Goal: Task Accomplishment & Management: Use online tool/utility

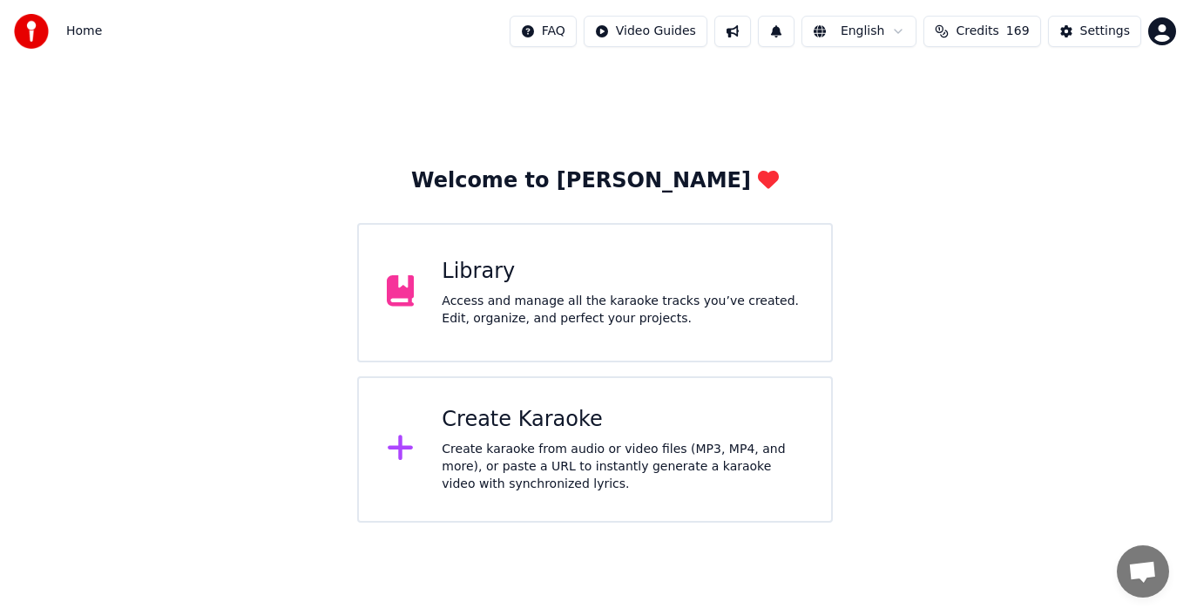
click at [516, 420] on div "Create Karaoke" at bounding box center [623, 420] width 362 height 28
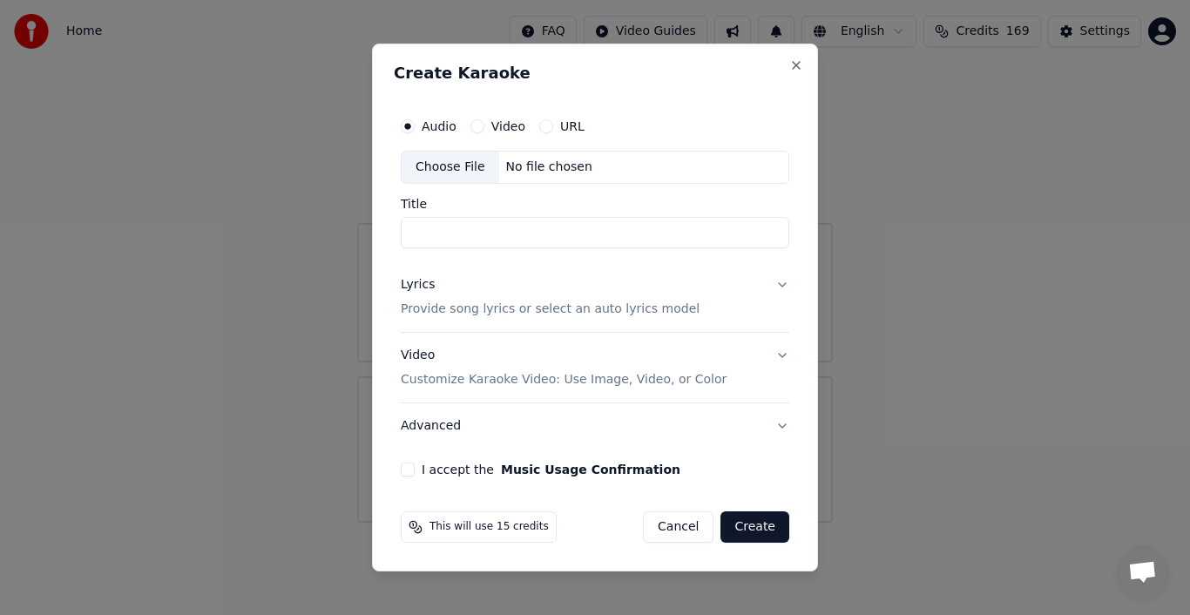
click at [447, 169] on div "Choose File" at bounding box center [451, 167] width 98 height 31
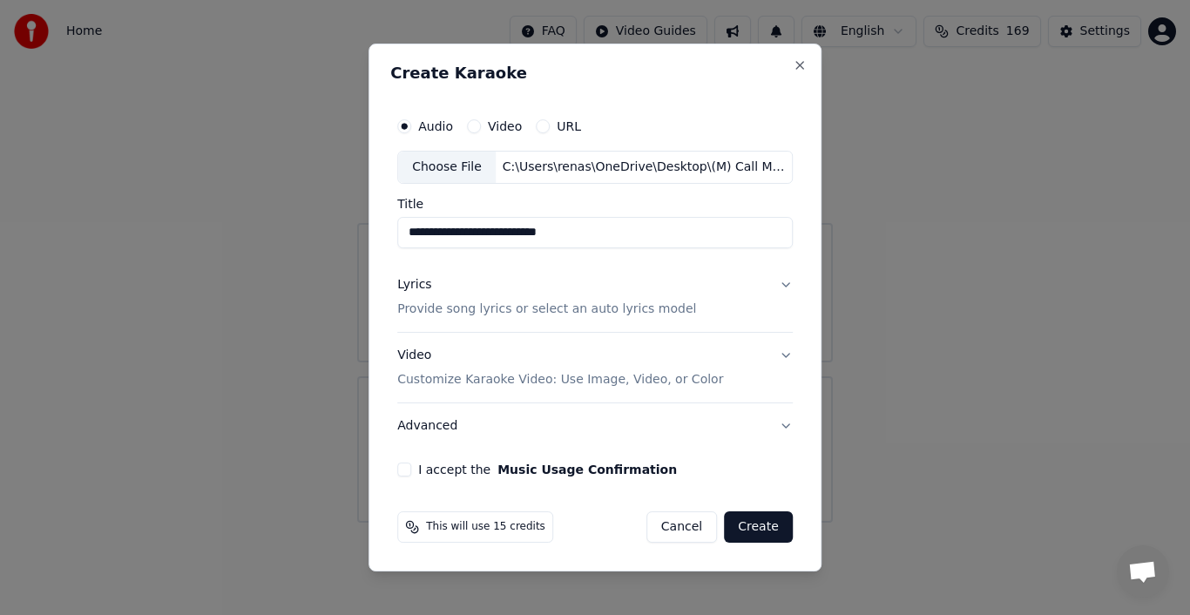
type input "**********"
click at [422, 288] on div "Lyrics" at bounding box center [414, 284] width 34 height 17
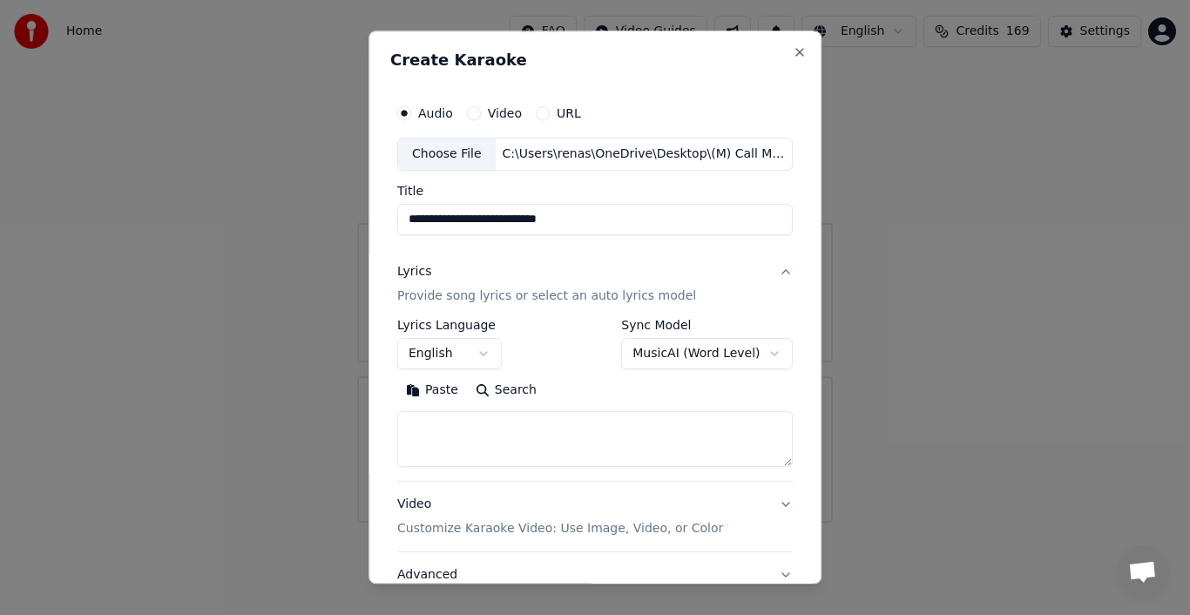
click at [425, 392] on button "Paste" at bounding box center [432, 390] width 70 height 28
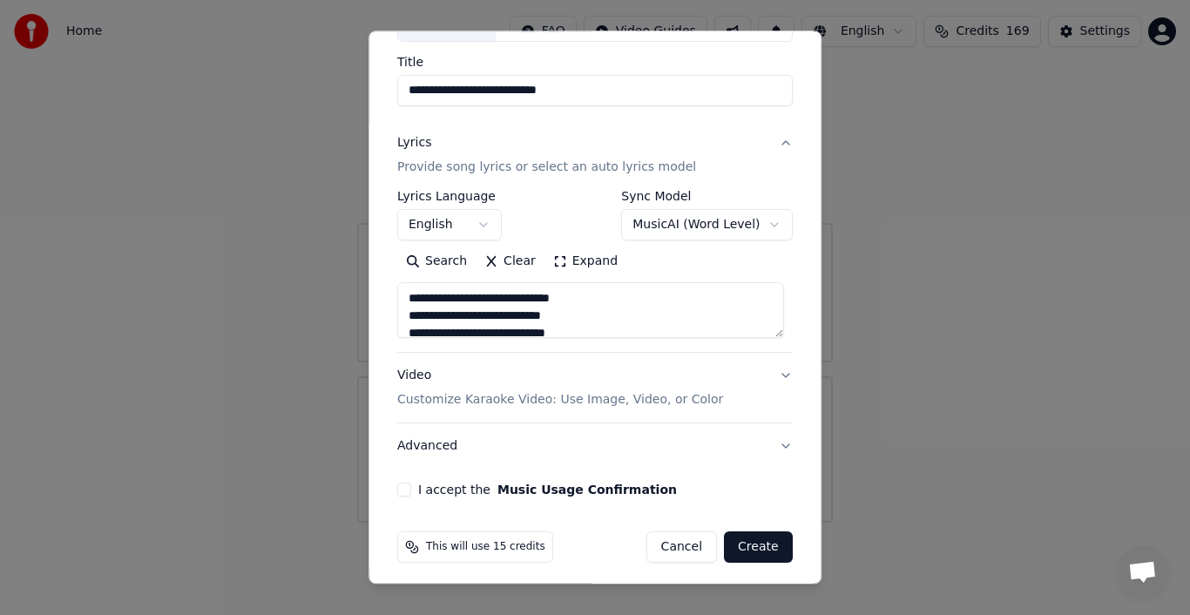
scroll to position [134, 0]
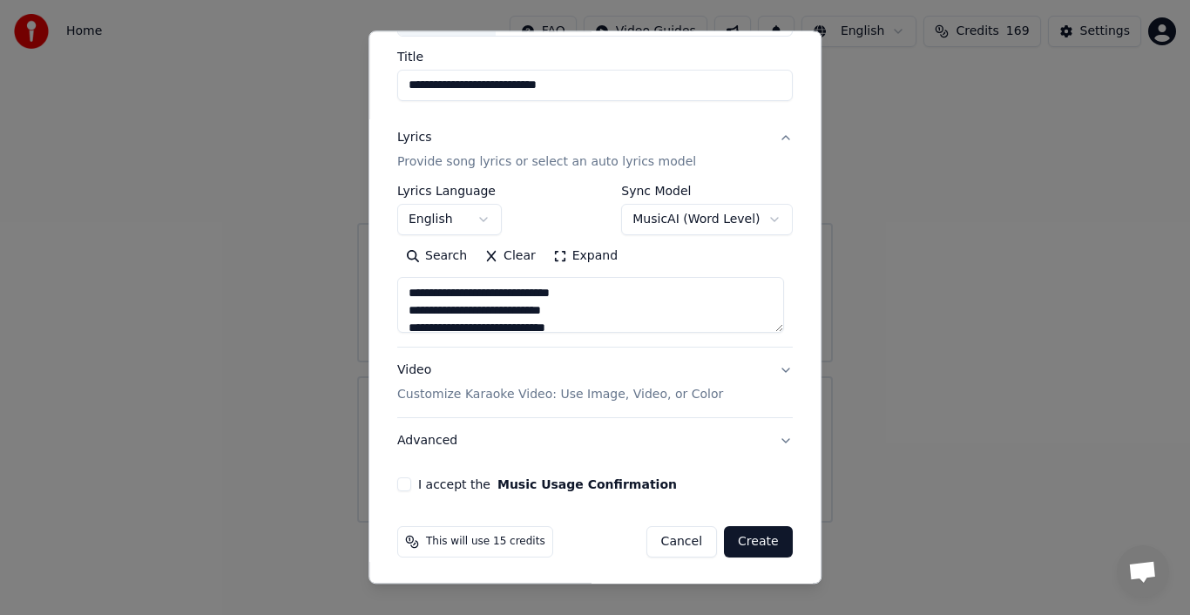
click at [443, 443] on button "Advanced" at bounding box center [595, 440] width 396 height 45
type textarea "**********"
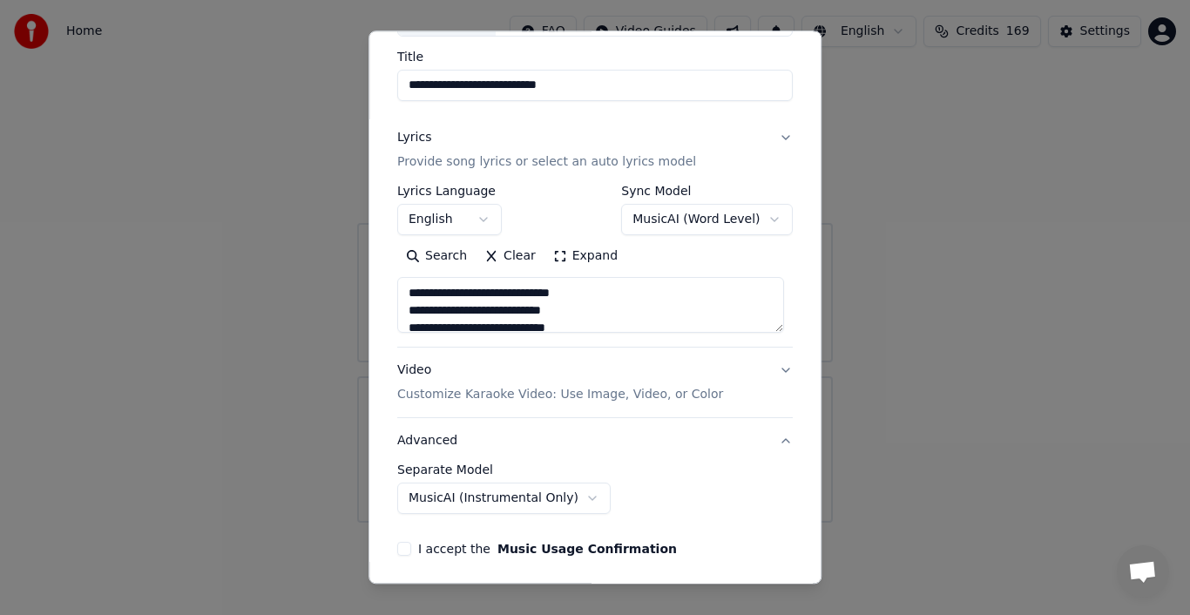
scroll to position [37, 0]
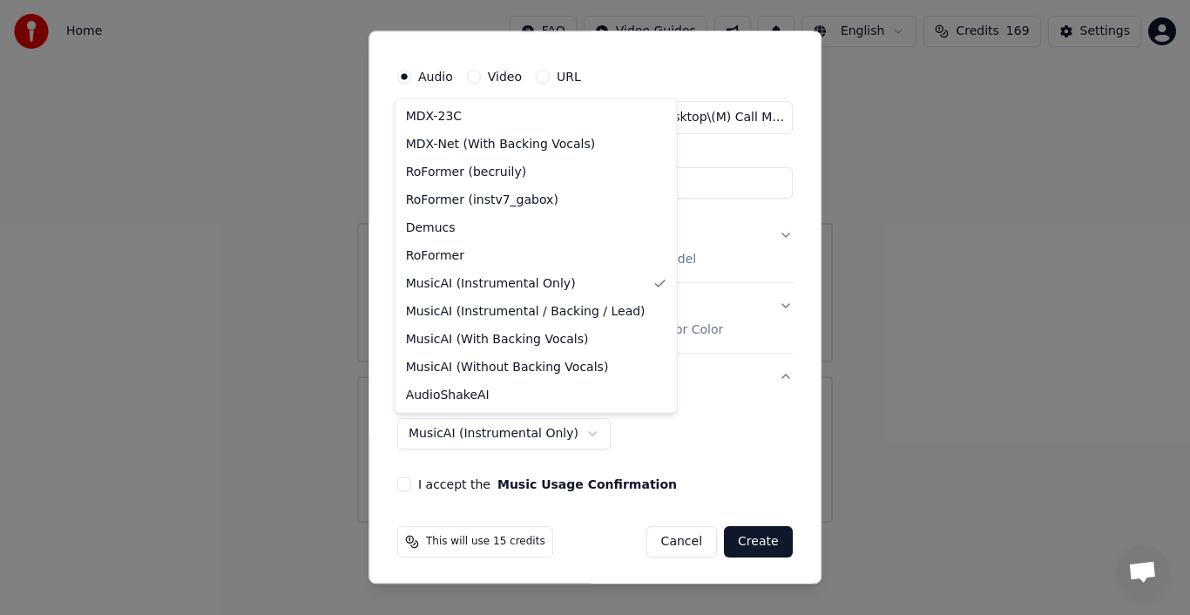
click at [546, 435] on body "**********" at bounding box center [595, 261] width 1190 height 523
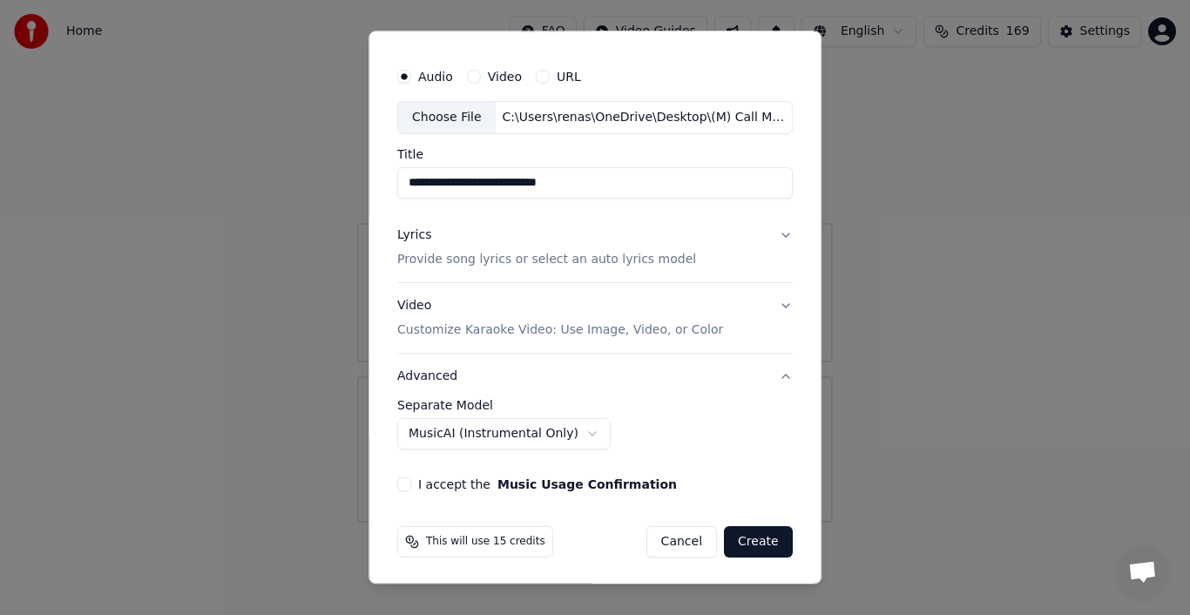
click at [546, 434] on body "**********" at bounding box center [595, 261] width 1190 height 523
click at [402, 483] on button "I accept the Music Usage Confirmation" at bounding box center [404, 484] width 14 height 14
click at [751, 544] on button "Create" at bounding box center [758, 541] width 69 height 31
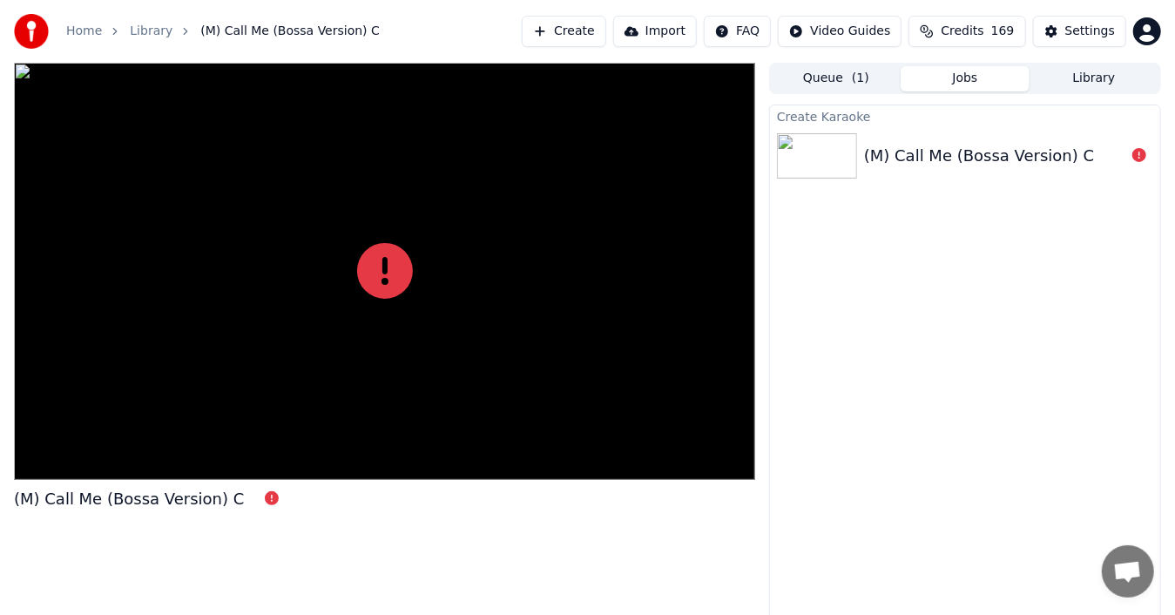
click at [580, 445] on div at bounding box center [384, 271] width 741 height 417
click at [623, 307] on div at bounding box center [384, 271] width 741 height 417
click at [375, 274] on icon at bounding box center [385, 271] width 56 height 56
click at [897, 148] on div "(M) Call Me (Bossa Version) C" at bounding box center [979, 156] width 230 height 24
click at [404, 284] on icon at bounding box center [385, 271] width 56 height 56
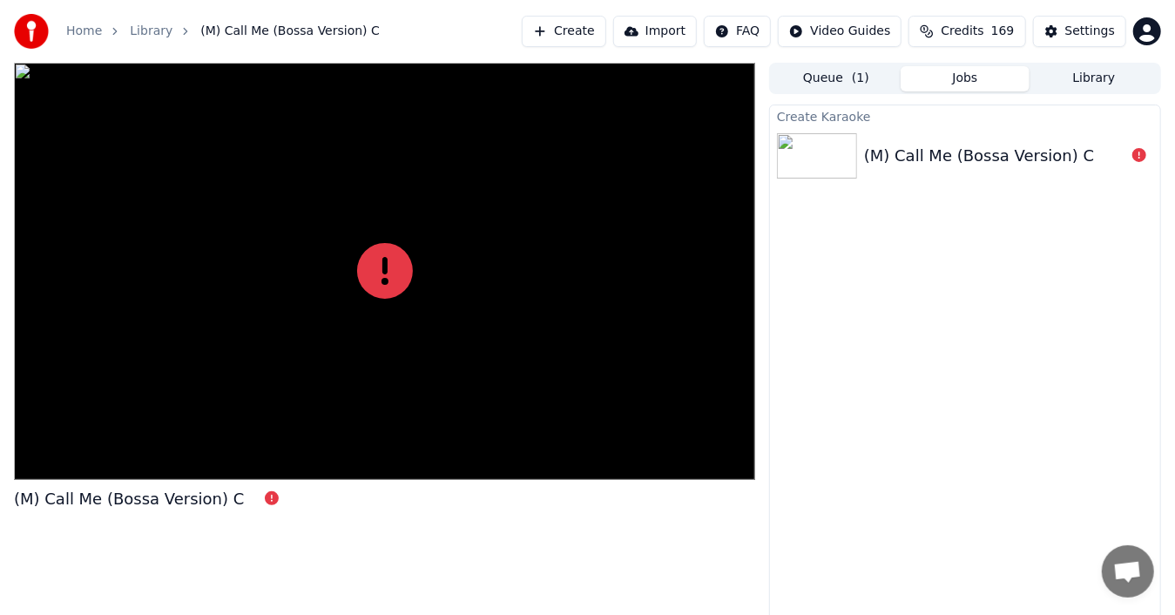
click at [403, 281] on icon at bounding box center [385, 271] width 56 height 56
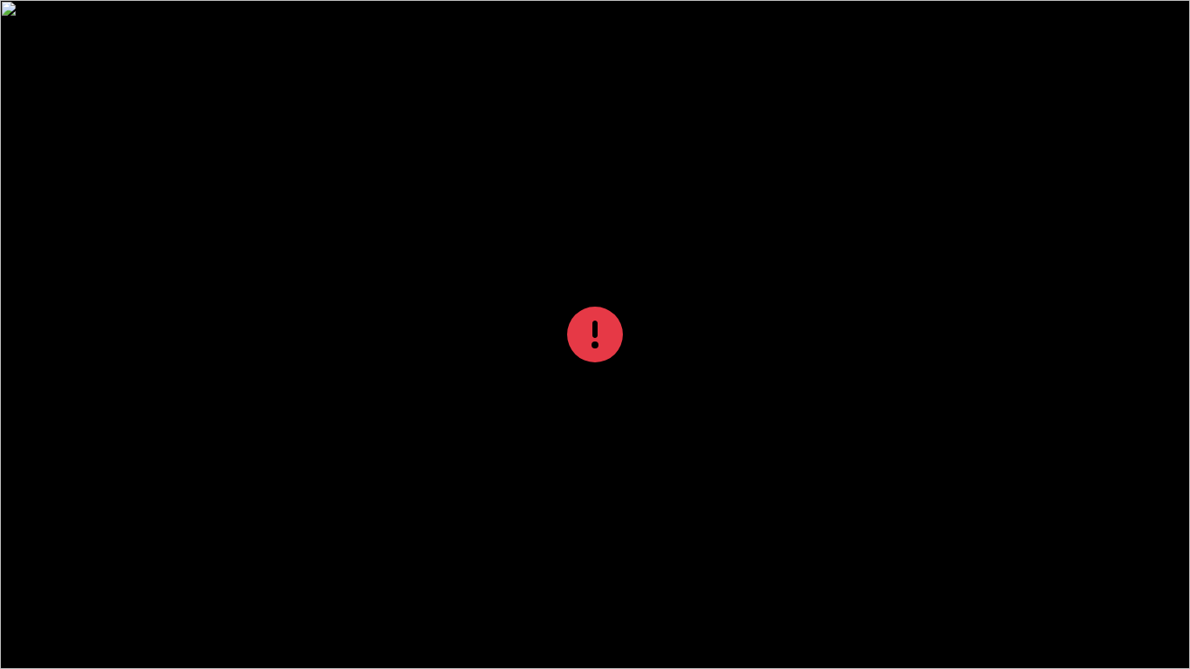
click at [1156, 614] on div at bounding box center [595, 334] width 1190 height 669
click at [1132, 614] on div at bounding box center [595, 334] width 1190 height 669
click at [902, 476] on div at bounding box center [595, 334] width 1190 height 669
click at [900, 474] on div at bounding box center [595, 334] width 1190 height 669
click at [1008, 322] on div at bounding box center [595, 334] width 1190 height 669
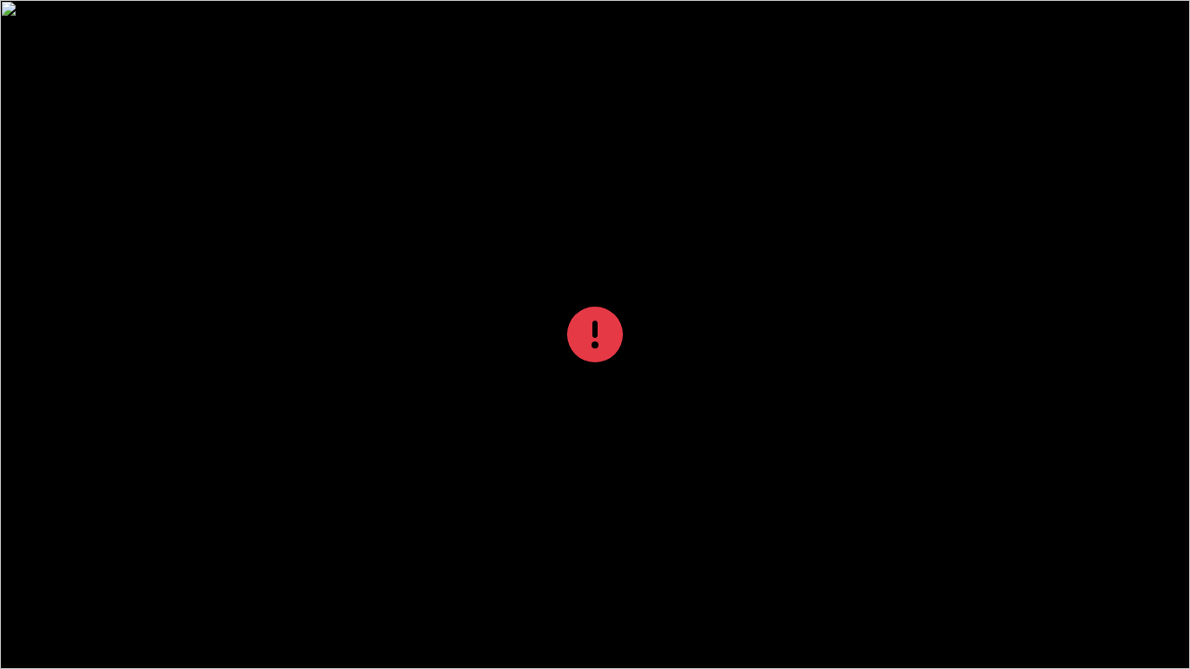
click at [1000, 5] on div at bounding box center [595, 334] width 1190 height 669
click at [605, 341] on icon at bounding box center [595, 335] width 56 height 56
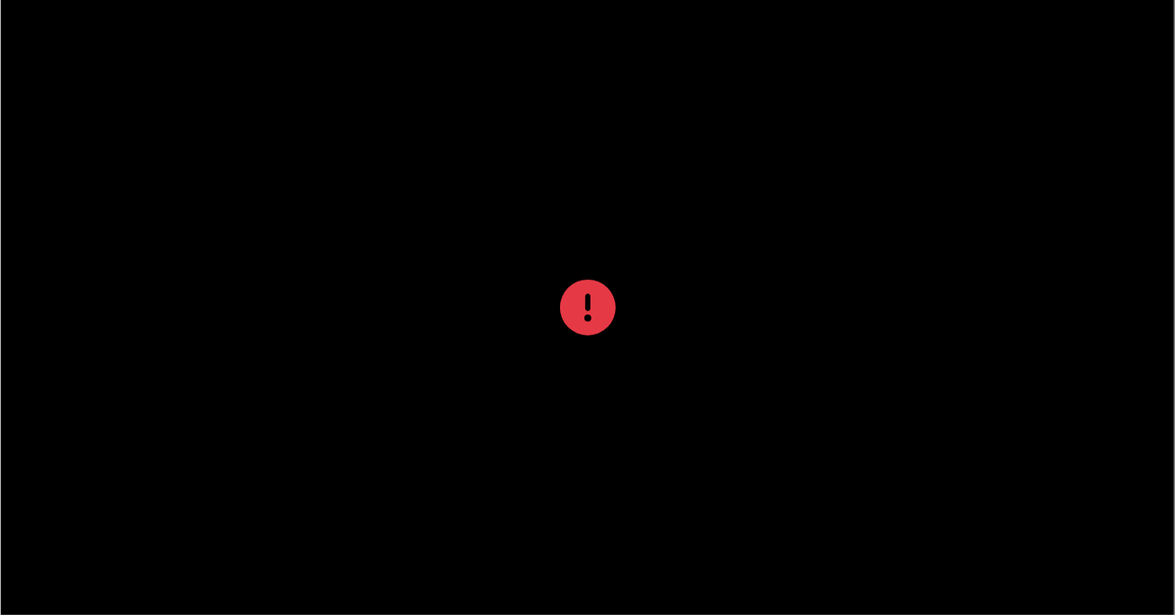
click at [355, 94] on div "(M) Call Me (Bossa Version) C" at bounding box center [384, 82] width 741 height 24
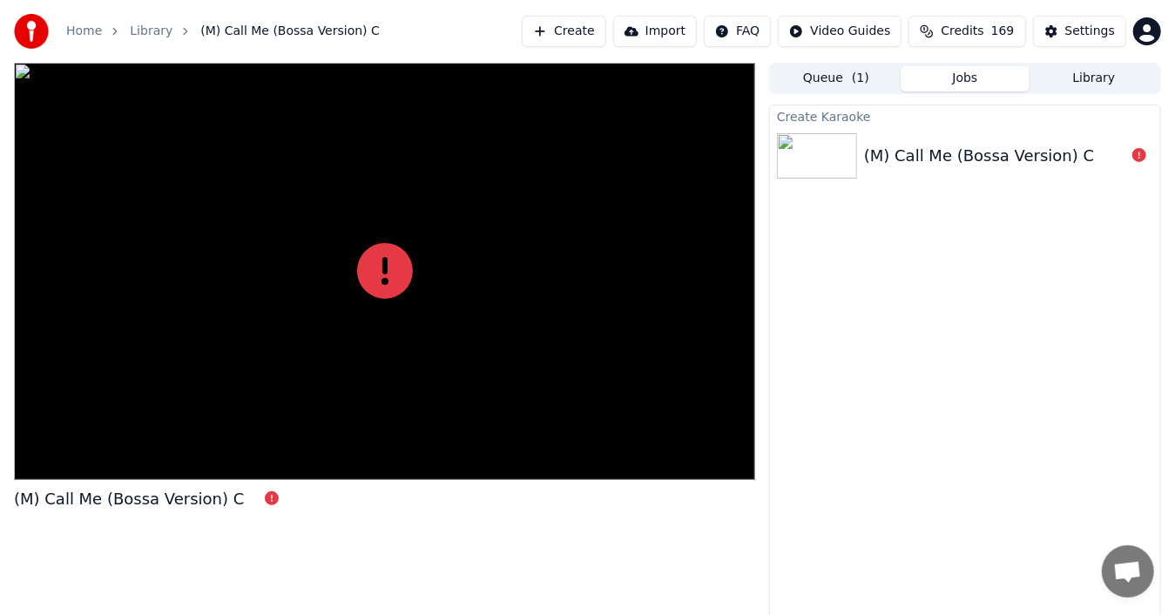
click at [99, 497] on div "(M) Call Me (Bossa Version) C" at bounding box center [129, 499] width 230 height 24
click at [1005, 145] on div "(M) Call Me (Bossa Version) C" at bounding box center [979, 156] width 230 height 24
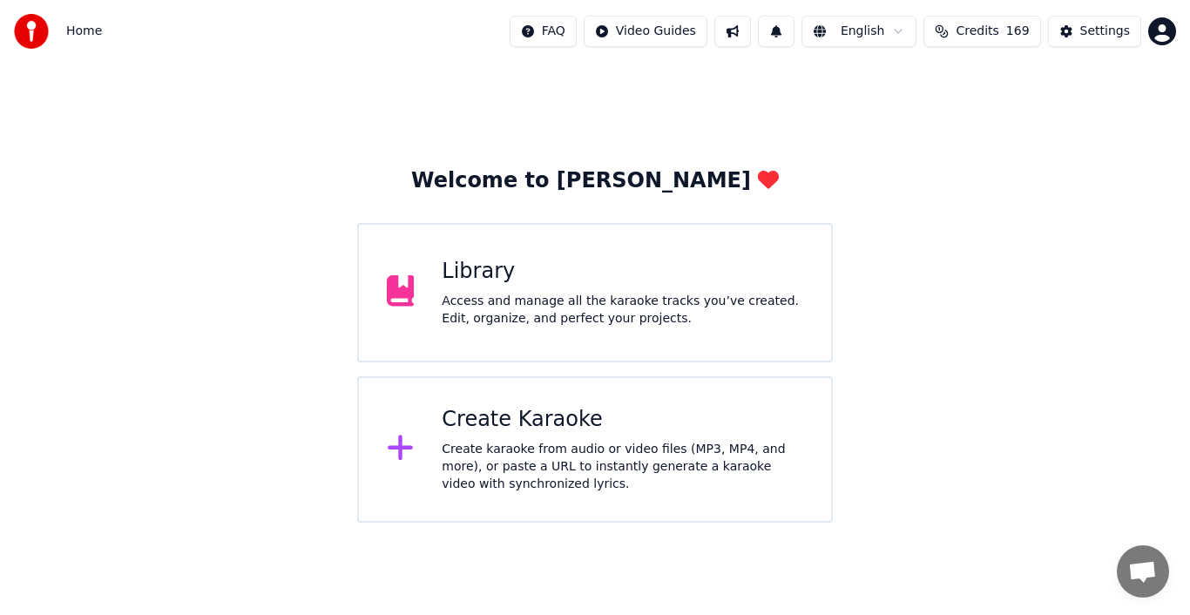
click at [487, 439] on div "Create Karaoke Create karaoke from audio or video files (MP3, MP4, and more), o…" at bounding box center [623, 449] width 362 height 87
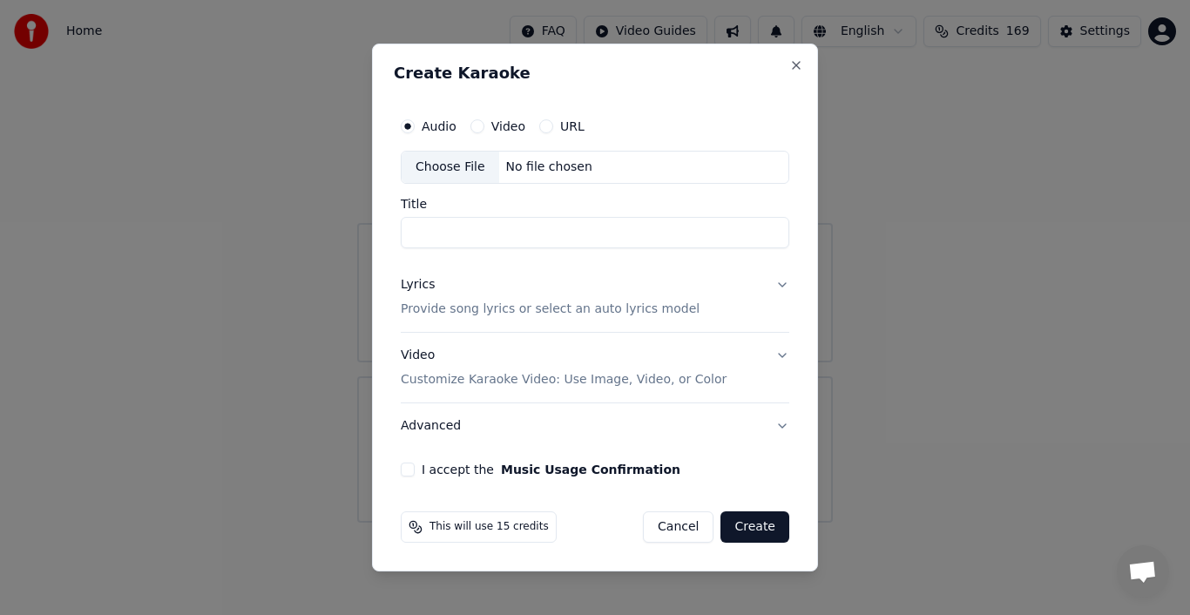
click at [455, 169] on div "Choose File" at bounding box center [451, 167] width 98 height 31
type input "**********"
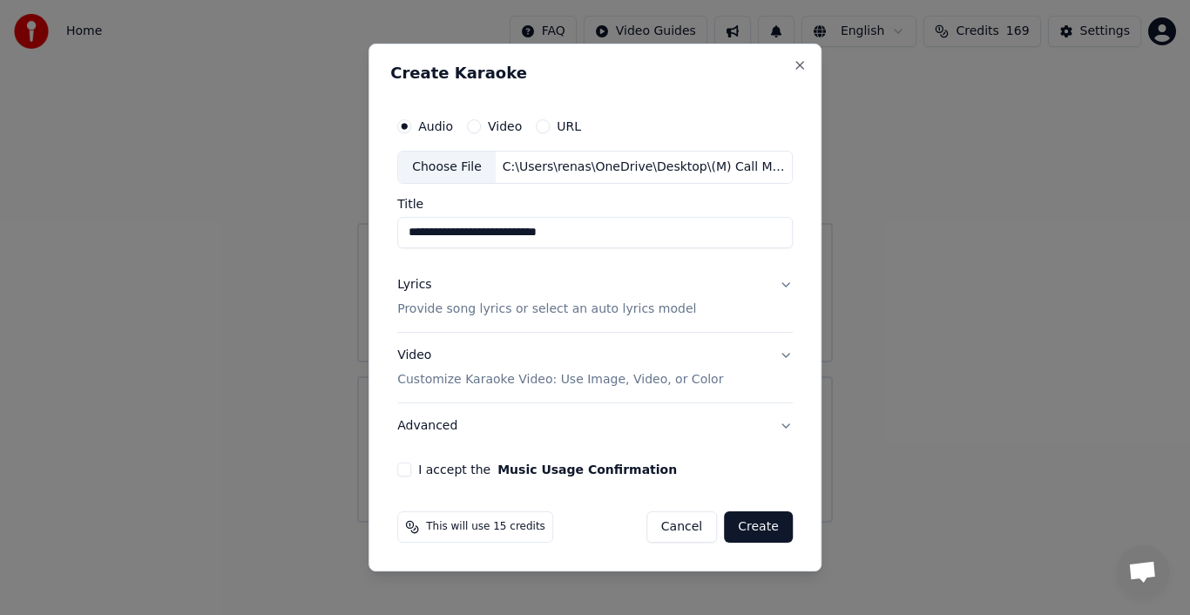
click at [413, 284] on div "Lyrics" at bounding box center [414, 284] width 34 height 17
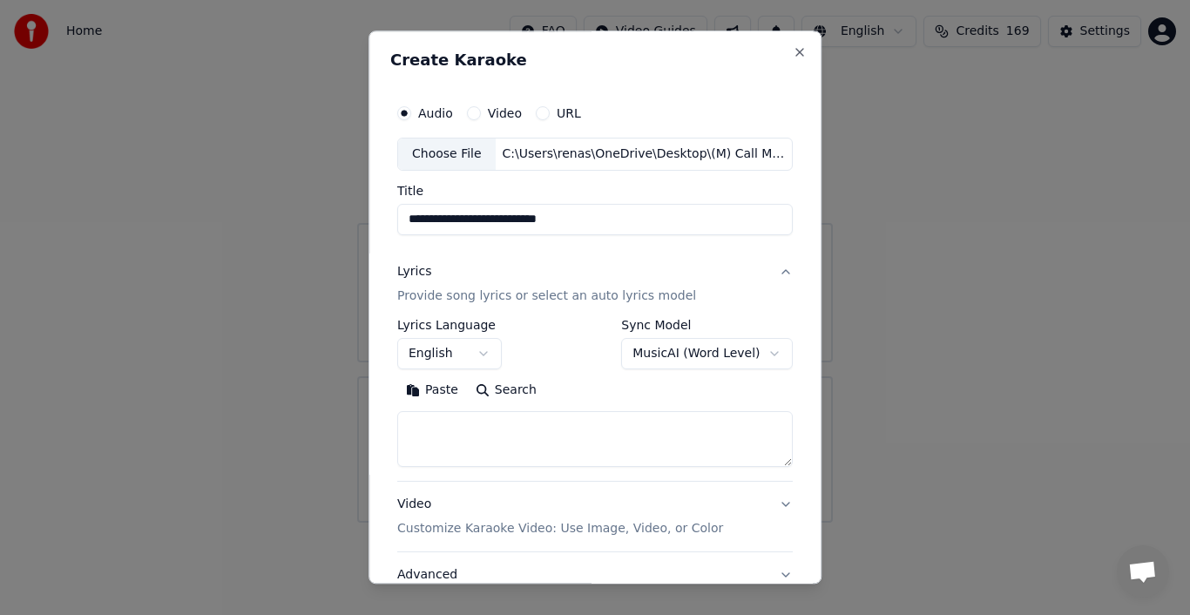
click at [434, 394] on button "Paste" at bounding box center [432, 390] width 70 height 28
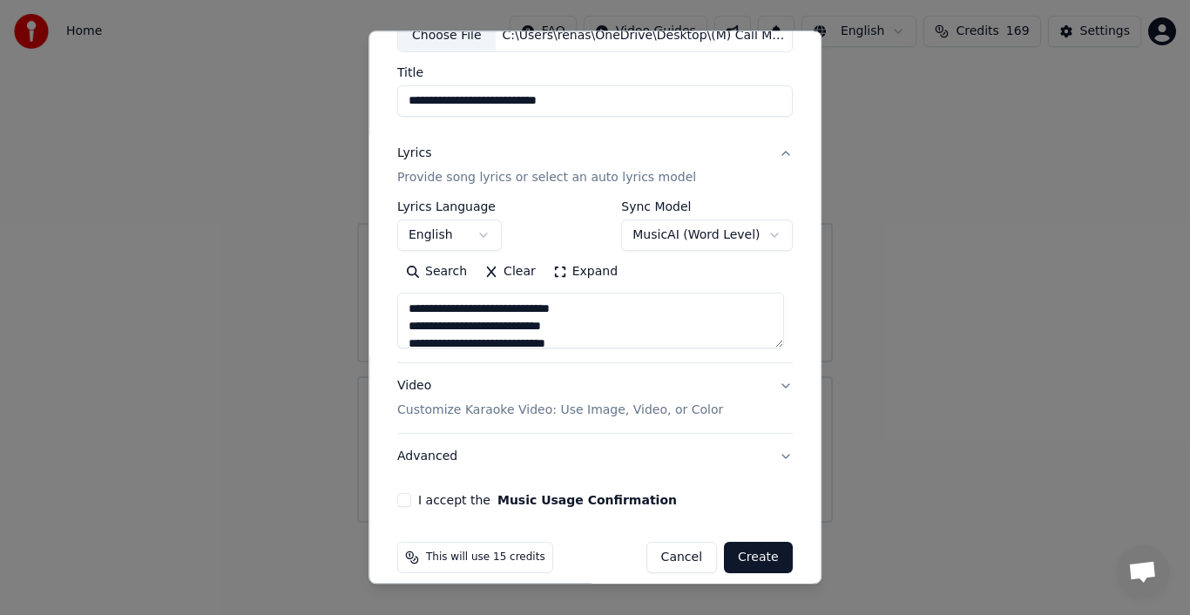
scroll to position [134, 0]
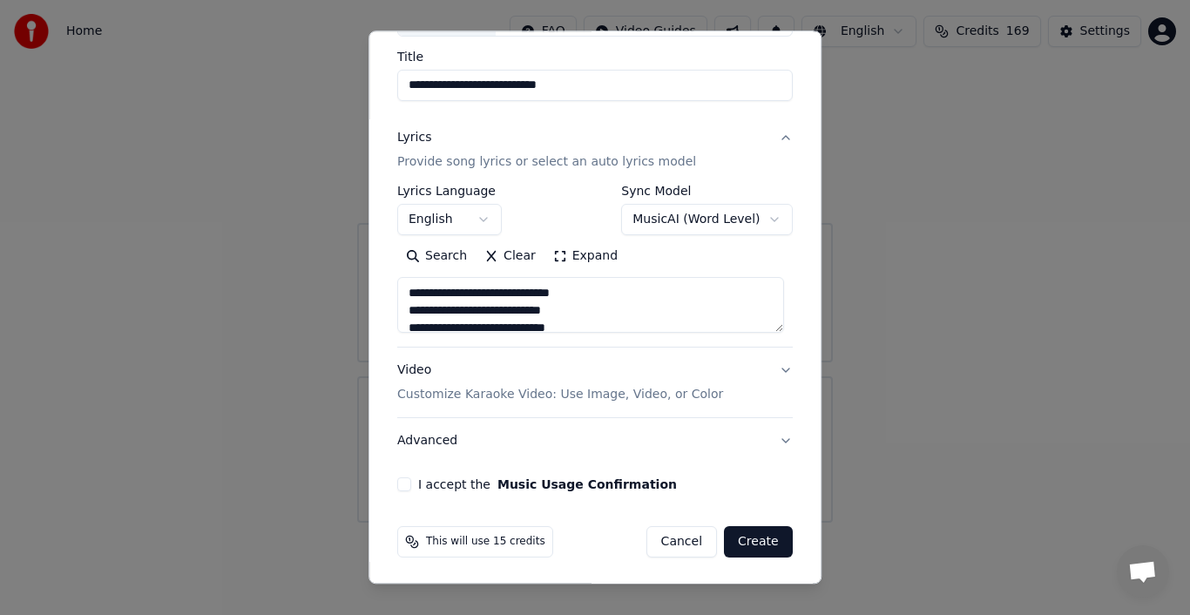
click at [427, 437] on button "Advanced" at bounding box center [595, 440] width 396 height 45
type textarea "**********"
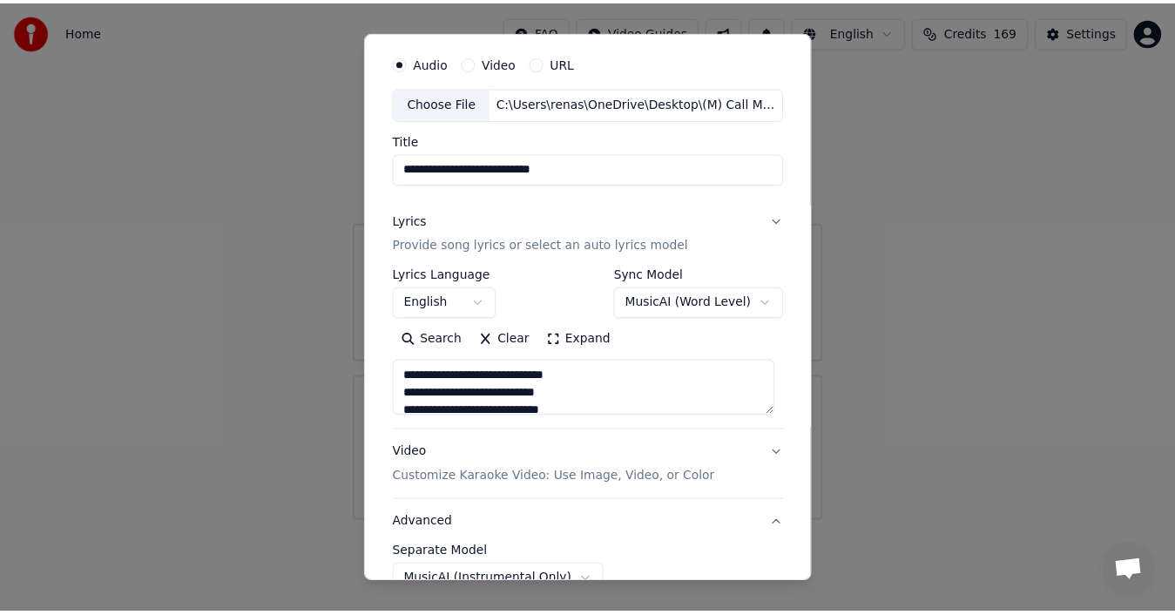
scroll to position [37, 0]
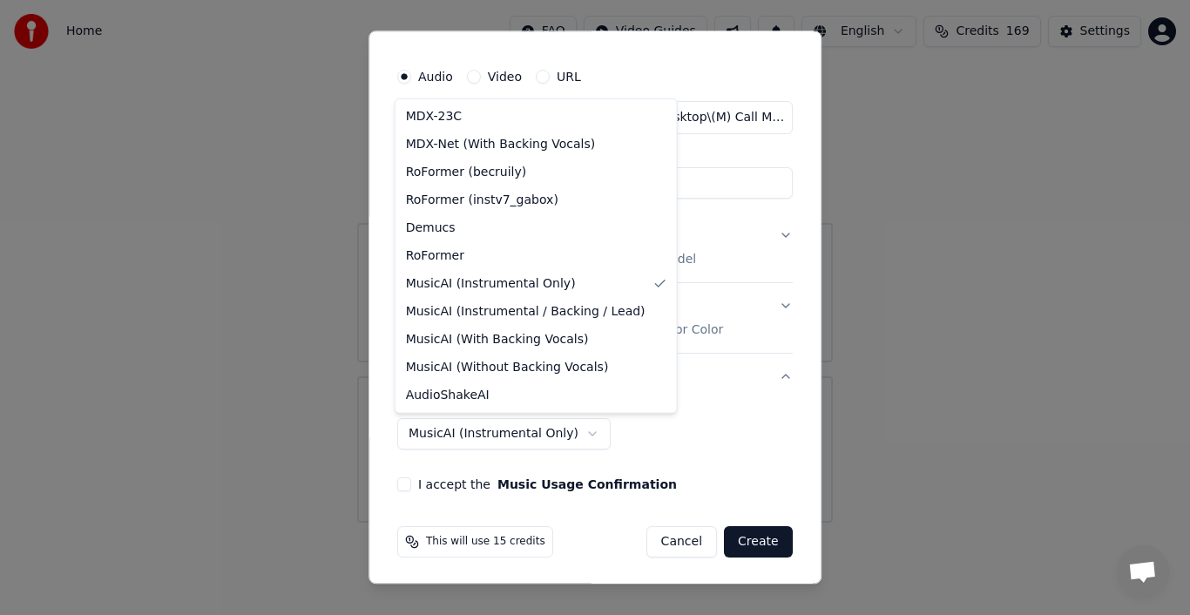
click at [549, 432] on body "**********" at bounding box center [595, 261] width 1190 height 523
select select "**********"
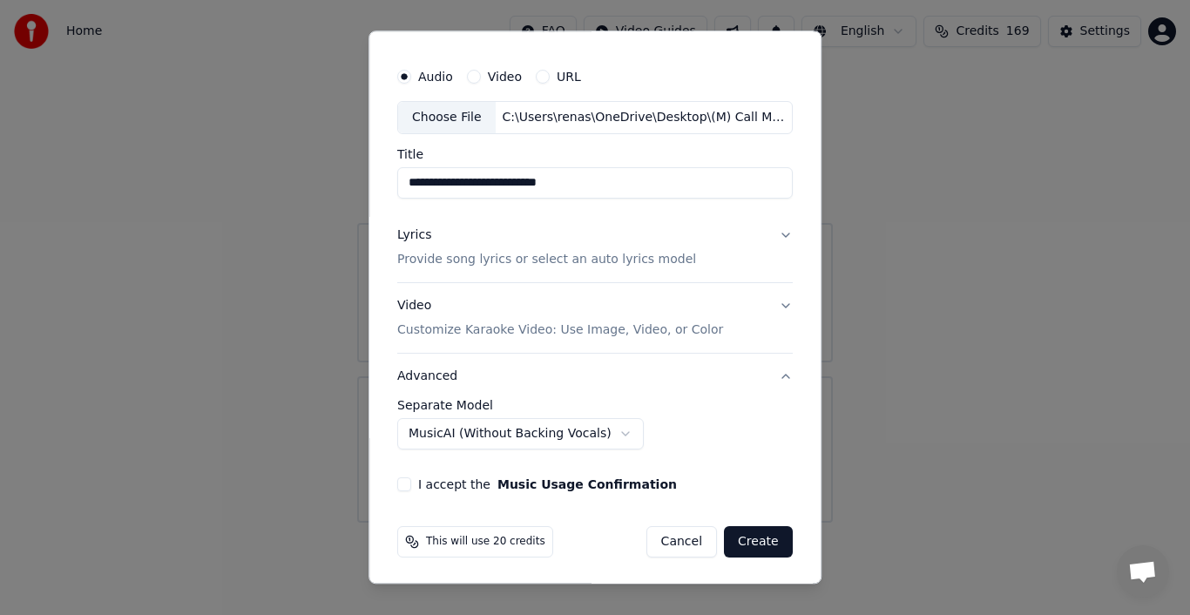
click at [403, 484] on button "I accept the Music Usage Confirmation" at bounding box center [404, 484] width 14 height 14
click at [756, 539] on button "Create" at bounding box center [758, 541] width 69 height 31
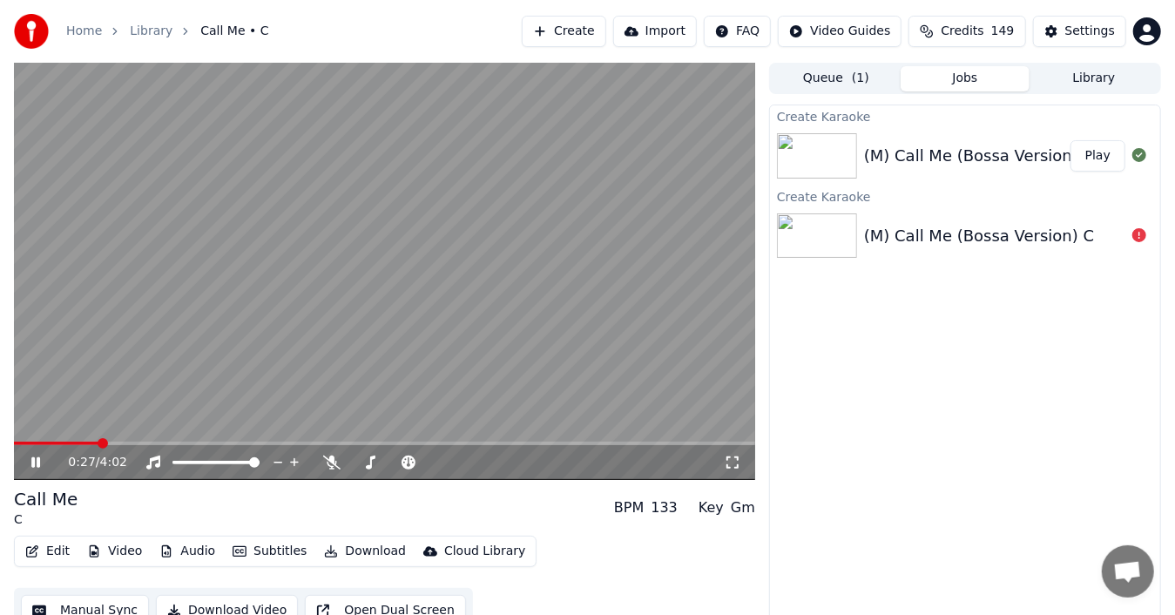
click at [292, 288] on video at bounding box center [384, 271] width 741 height 417
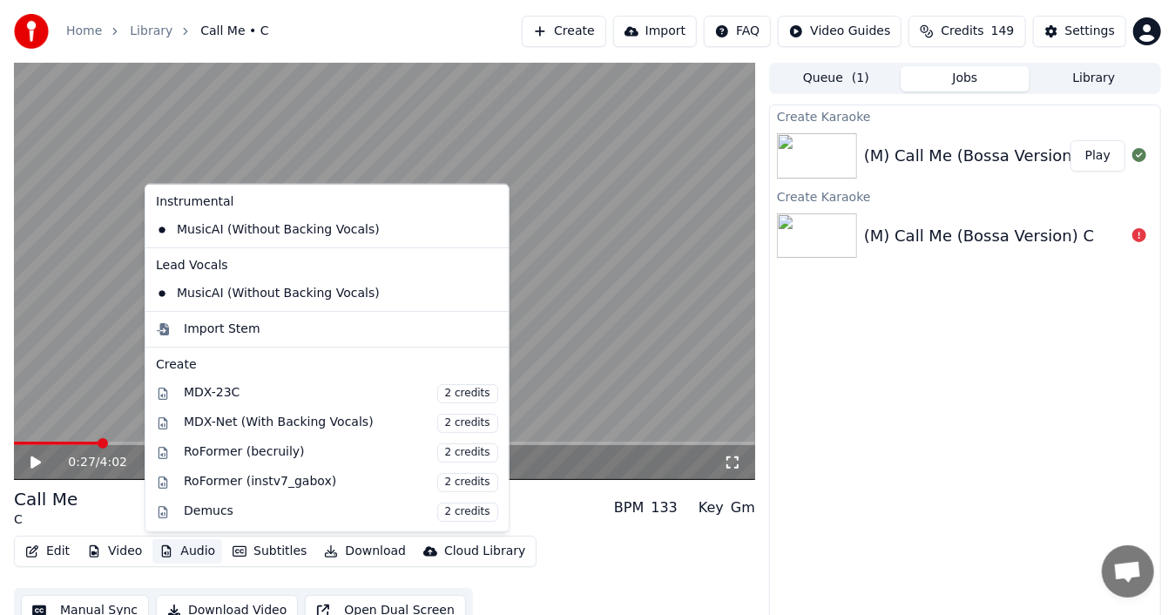
click at [192, 550] on button "Audio" at bounding box center [187, 551] width 70 height 24
click at [486, 230] on icon at bounding box center [495, 230] width 19 height 14
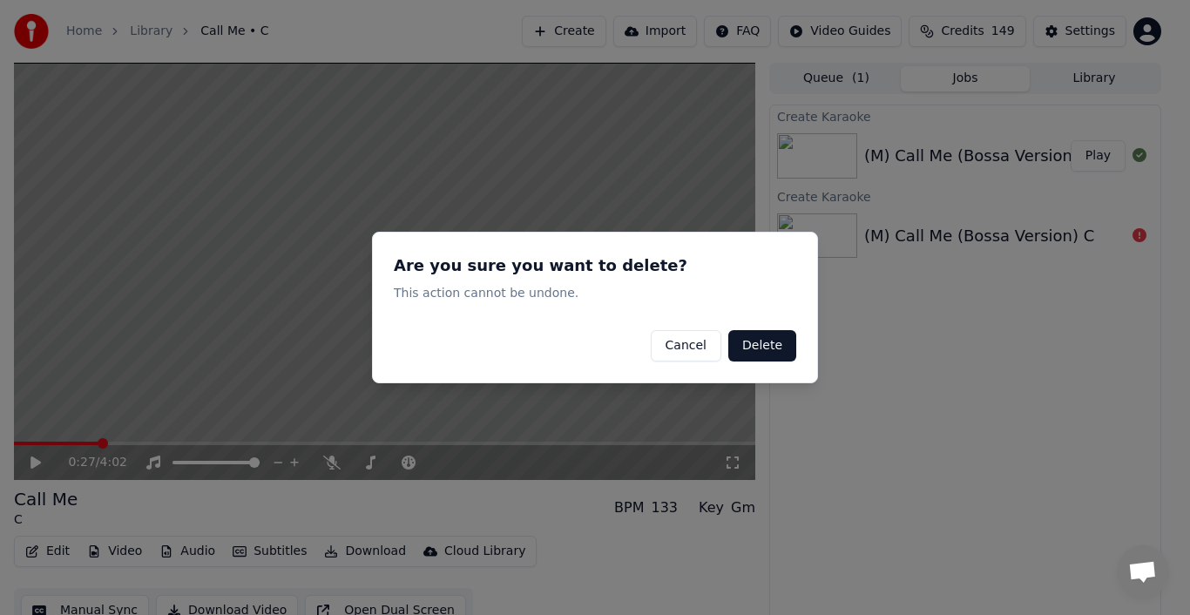
click at [782, 347] on button "Delete" at bounding box center [762, 345] width 68 height 31
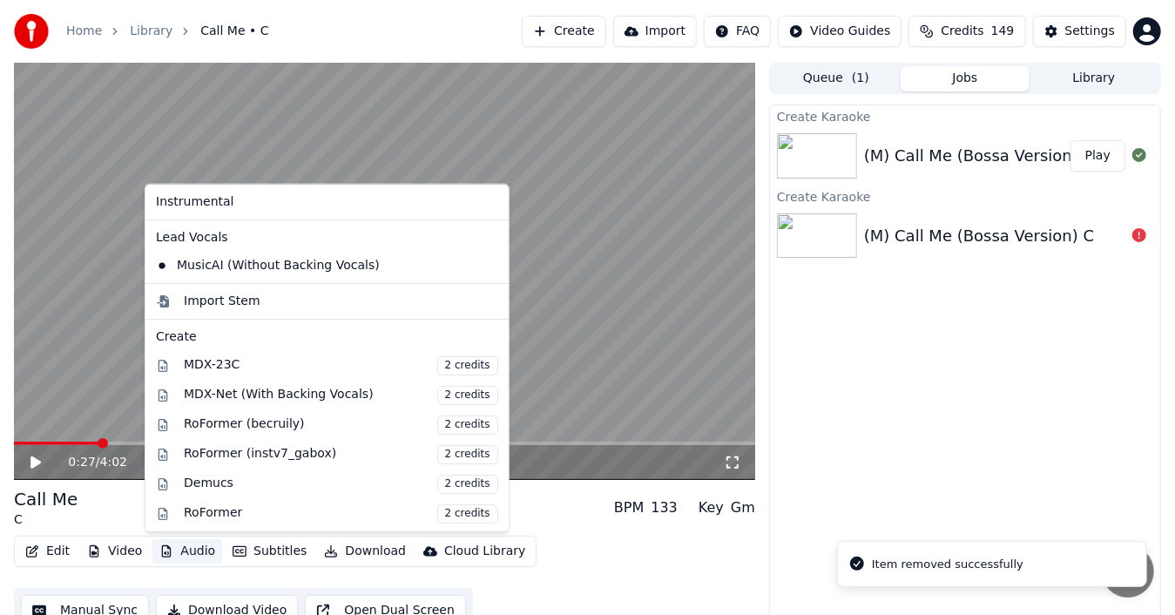
click at [190, 547] on button "Audio" at bounding box center [187, 551] width 70 height 24
click at [486, 263] on icon at bounding box center [495, 266] width 19 height 14
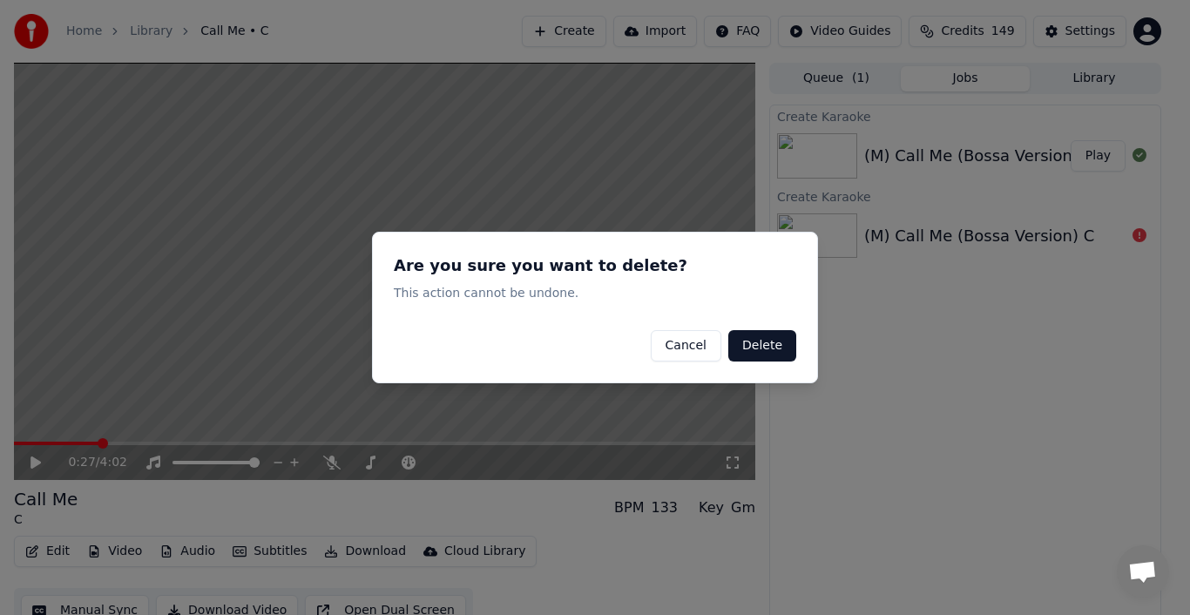
click at [762, 343] on button "Delete" at bounding box center [762, 345] width 68 height 31
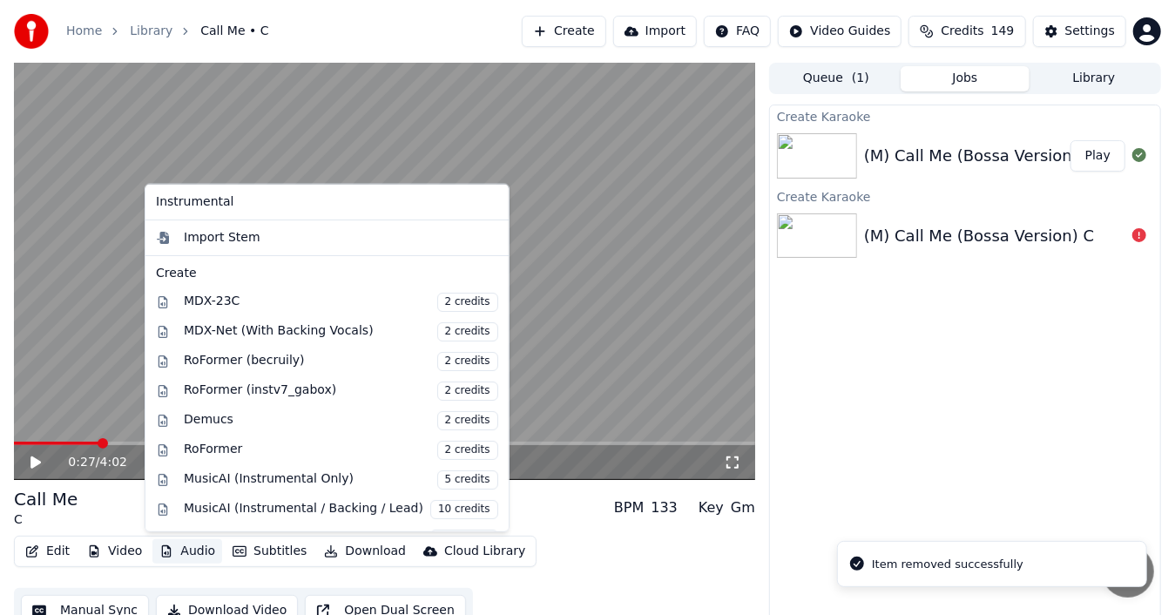
click at [179, 550] on button "Audio" at bounding box center [187, 551] width 70 height 24
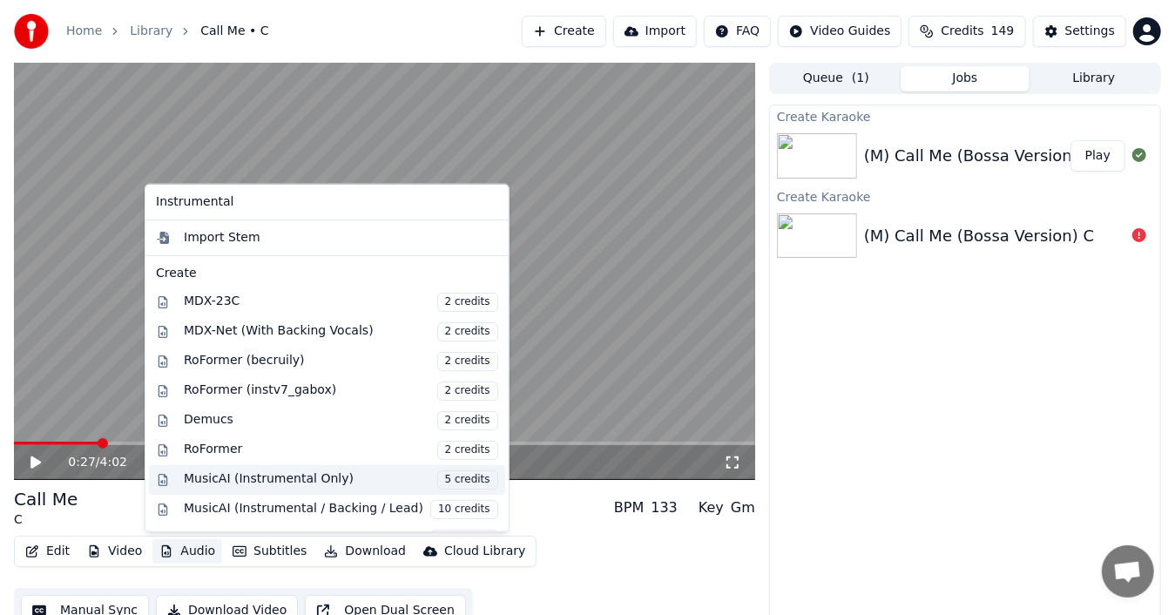
click at [297, 471] on div "MusicAI (Instrumental Only) 5 credits" at bounding box center [341, 479] width 315 height 19
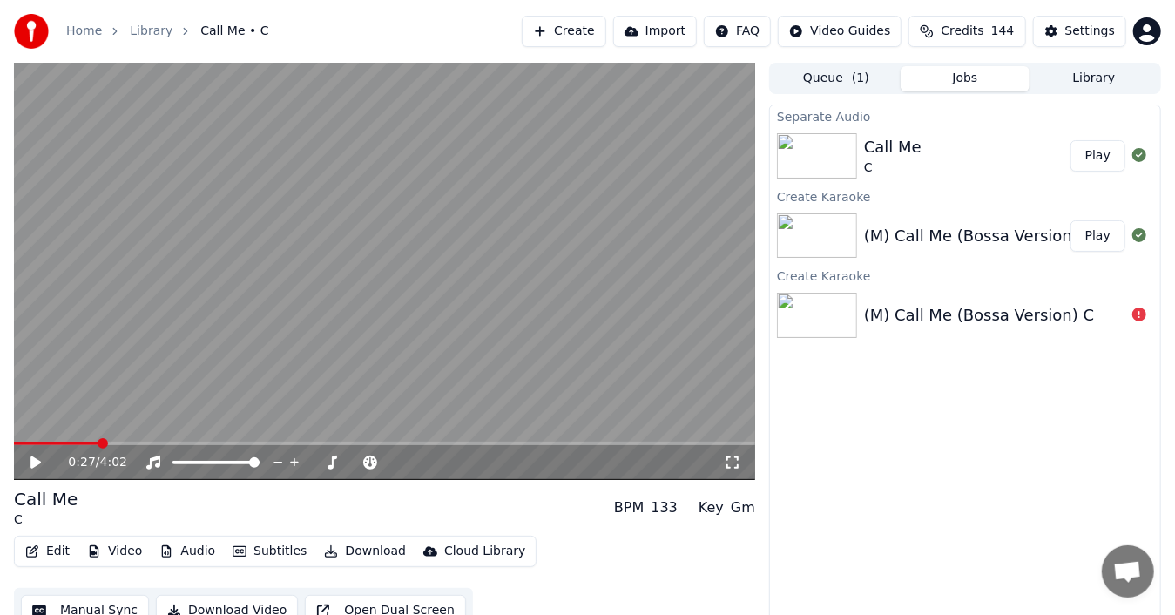
click at [1100, 159] on button "Play" at bounding box center [1098, 155] width 55 height 31
click at [33, 460] on icon at bounding box center [35, 462] width 9 height 10
click at [343, 552] on button "Download" at bounding box center [365, 551] width 96 height 24
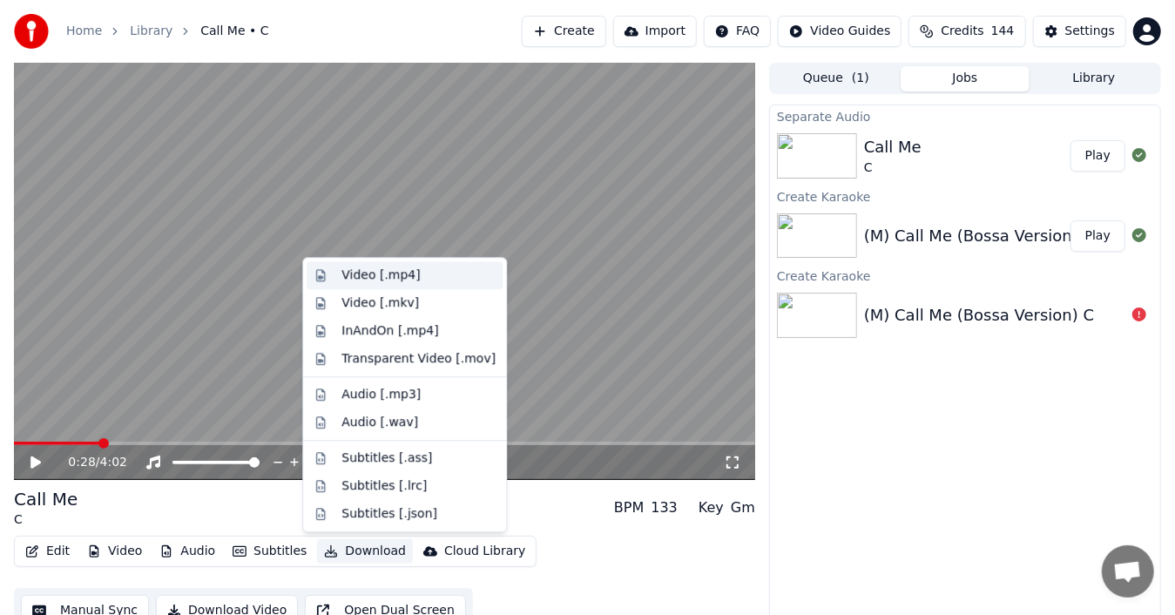
click at [364, 269] on div "Video [.mp4]" at bounding box center [381, 275] width 78 height 17
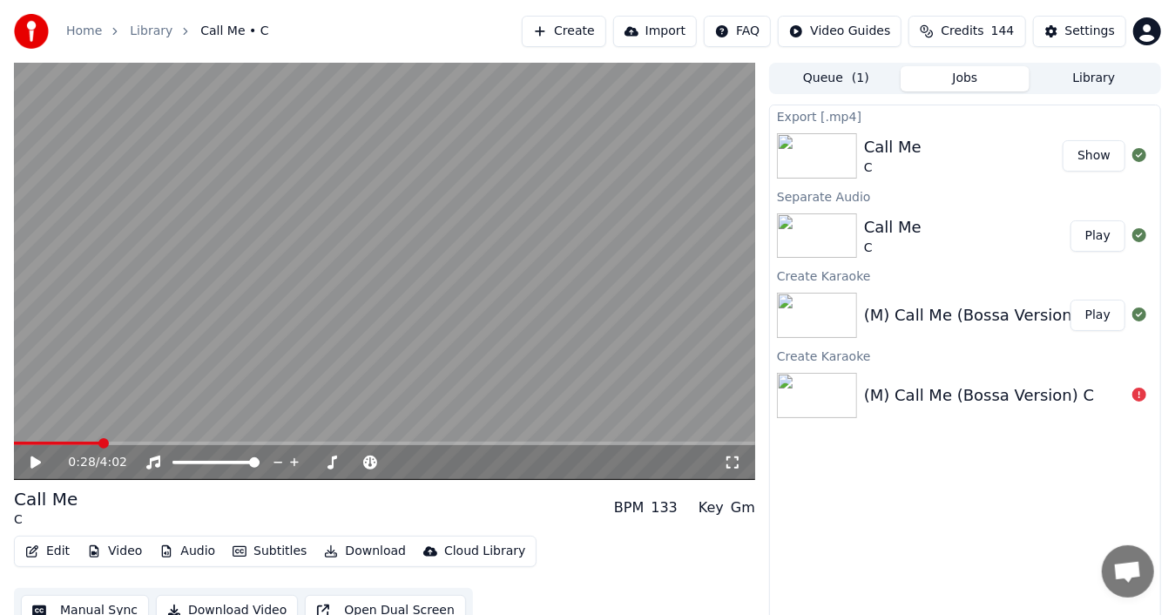
click at [1090, 150] on button "Show" at bounding box center [1094, 155] width 63 height 31
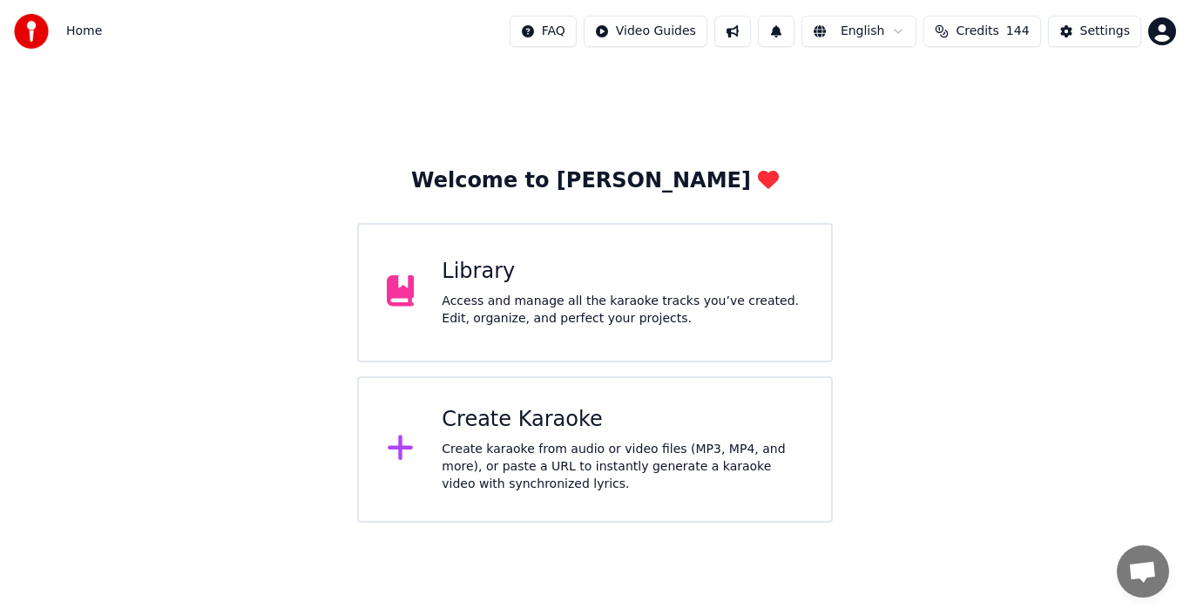
click at [467, 437] on div "Create Karaoke Create karaoke from audio or video files (MP3, MP4, and more), o…" at bounding box center [623, 449] width 362 height 87
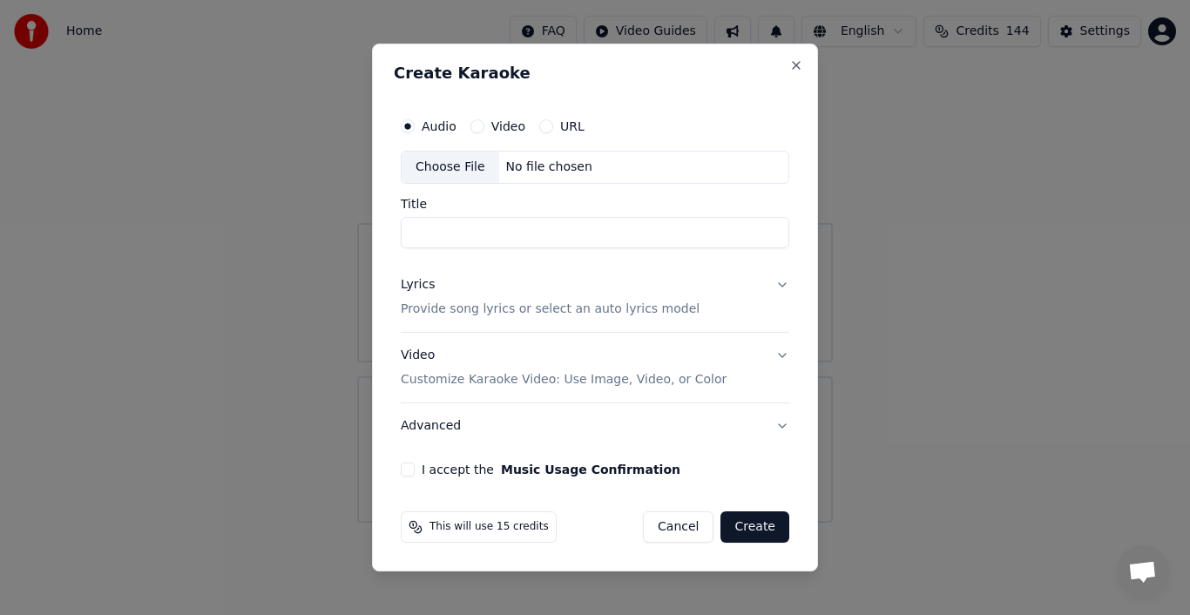
click at [457, 163] on div "Choose File" at bounding box center [451, 167] width 98 height 31
type input "**********"
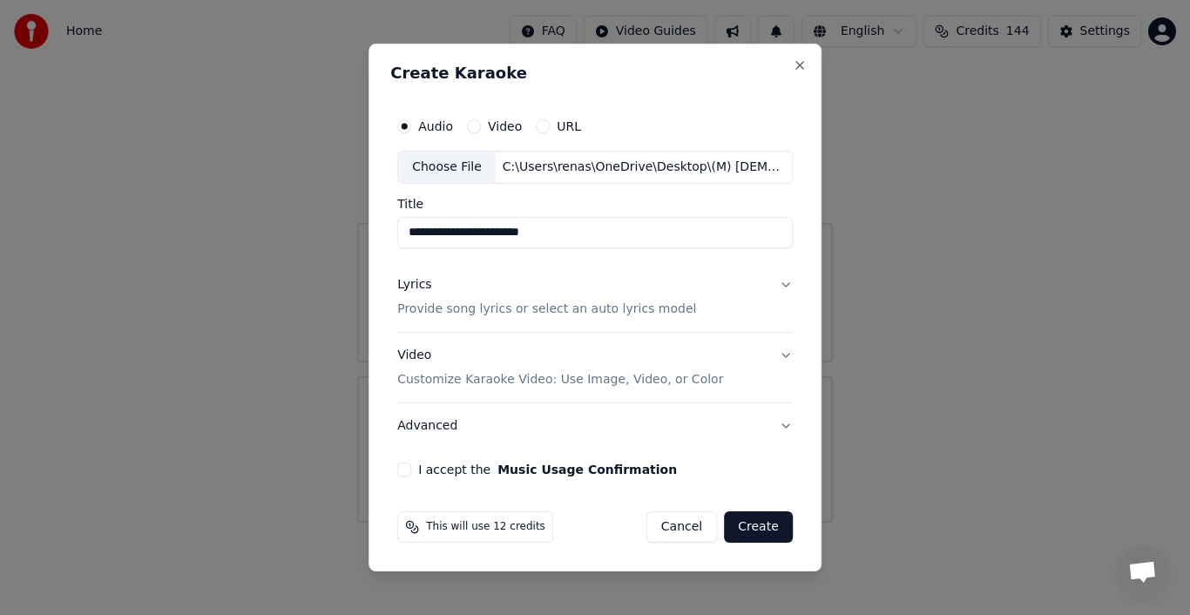
click at [420, 288] on div "Lyrics" at bounding box center [414, 284] width 34 height 17
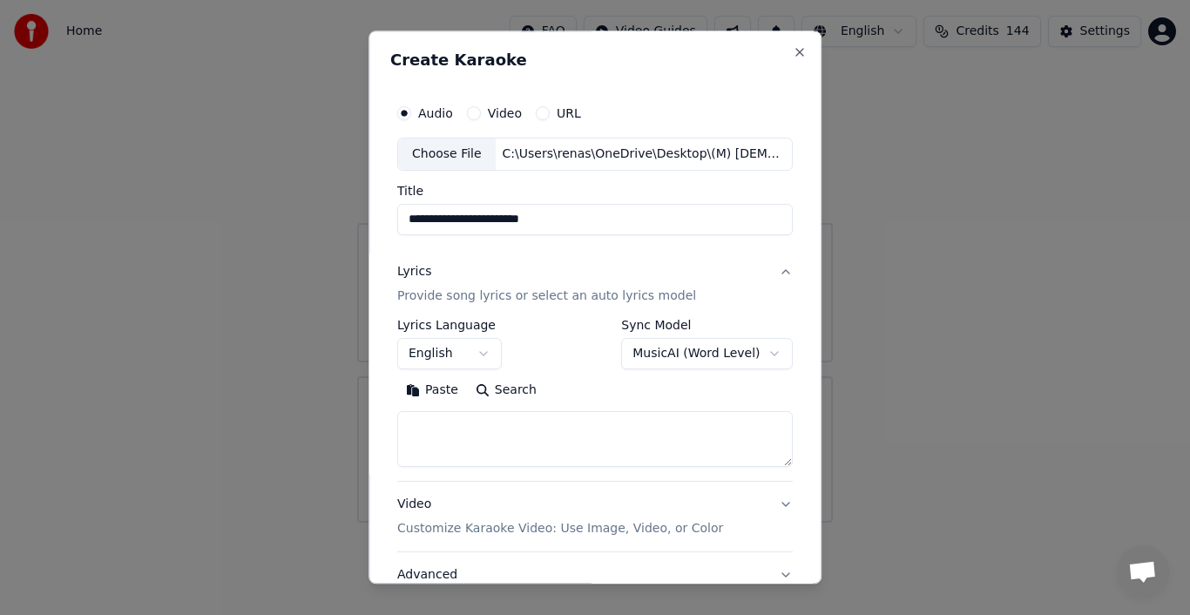
click at [431, 390] on button "Paste" at bounding box center [432, 390] width 70 height 28
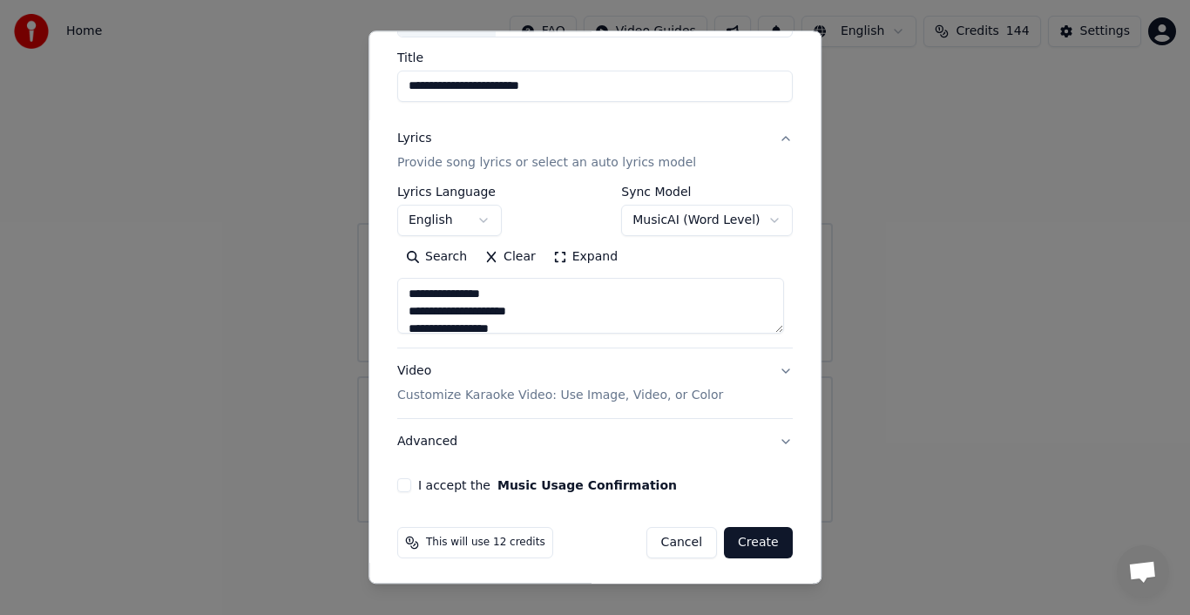
scroll to position [134, 0]
click at [432, 436] on button "Advanced" at bounding box center [595, 440] width 396 height 45
type textarea "**********"
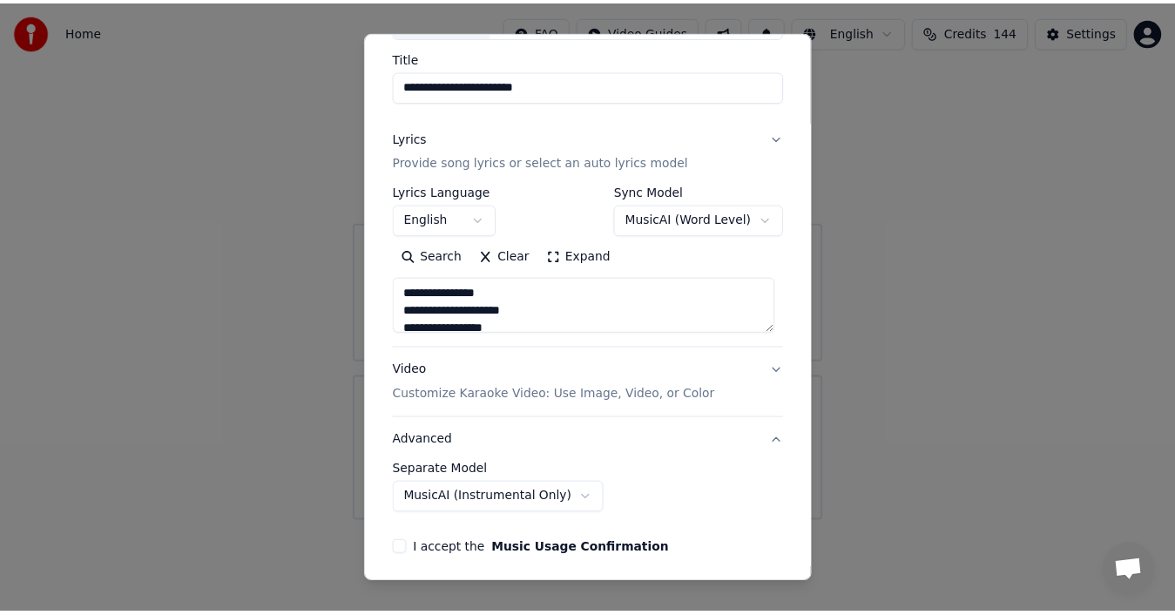
scroll to position [37, 0]
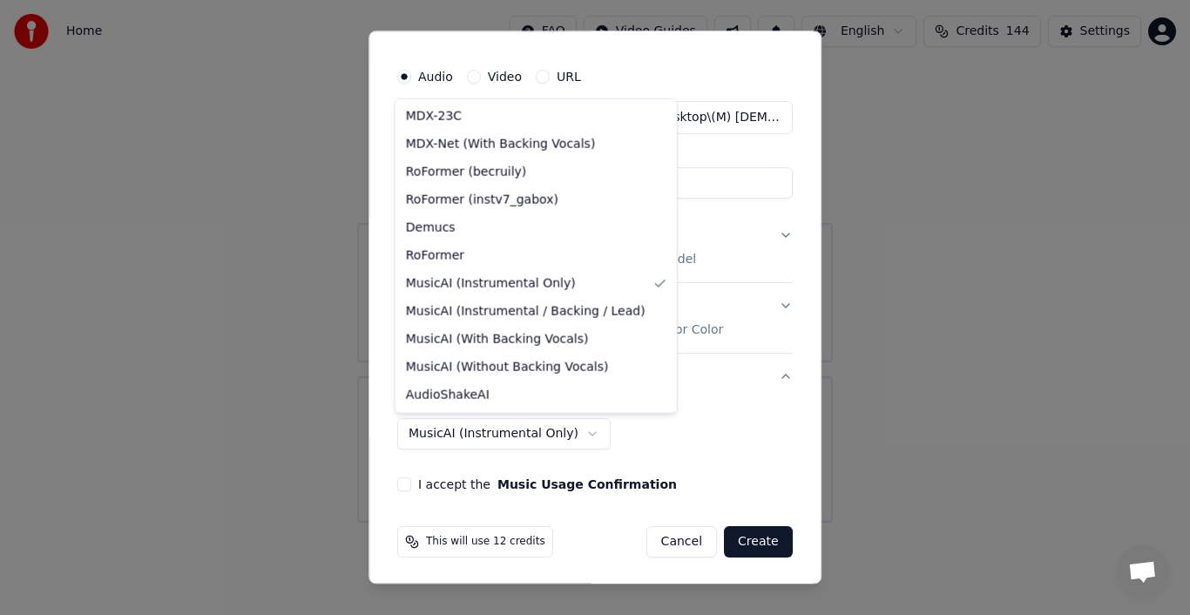
click at [559, 429] on body "**********" at bounding box center [595, 261] width 1190 height 523
select select "**********"
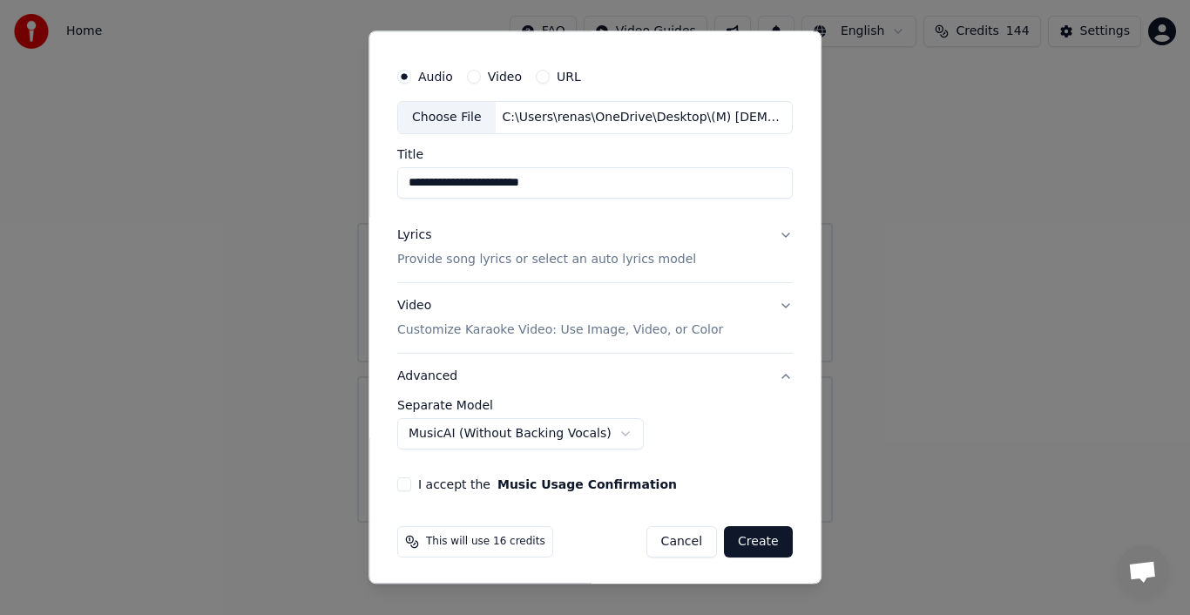
click at [406, 484] on button "I accept the Music Usage Confirmation" at bounding box center [404, 484] width 14 height 14
click at [767, 542] on button "Create" at bounding box center [758, 541] width 69 height 31
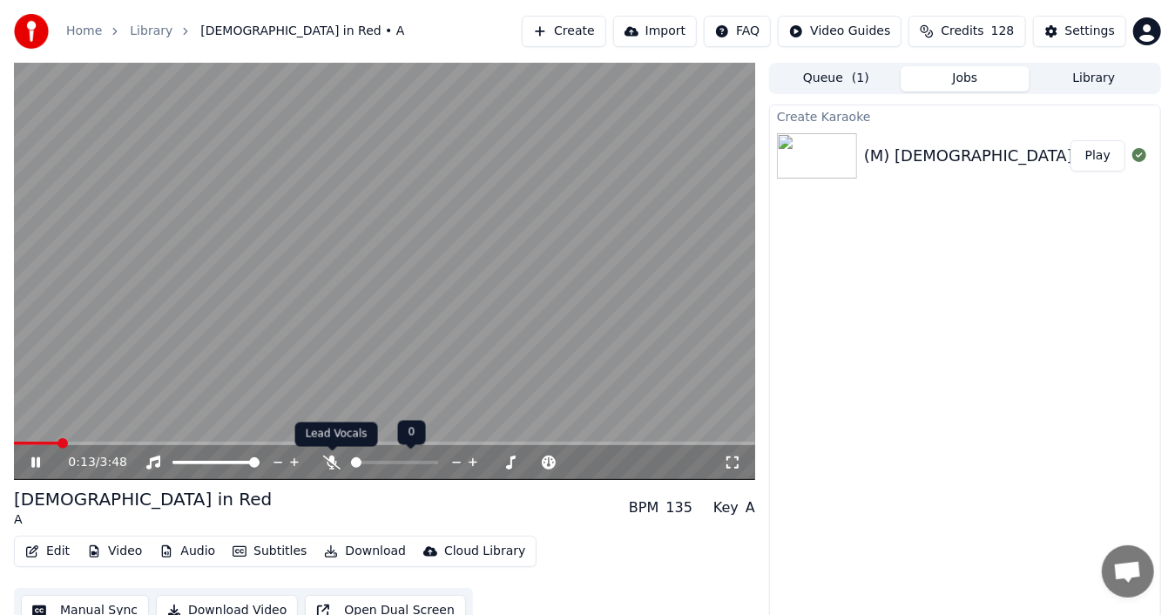
click at [331, 460] on icon at bounding box center [331, 463] width 17 height 14
click at [331, 462] on icon at bounding box center [333, 463] width 10 height 14
click at [36, 456] on icon at bounding box center [48, 463] width 40 height 14
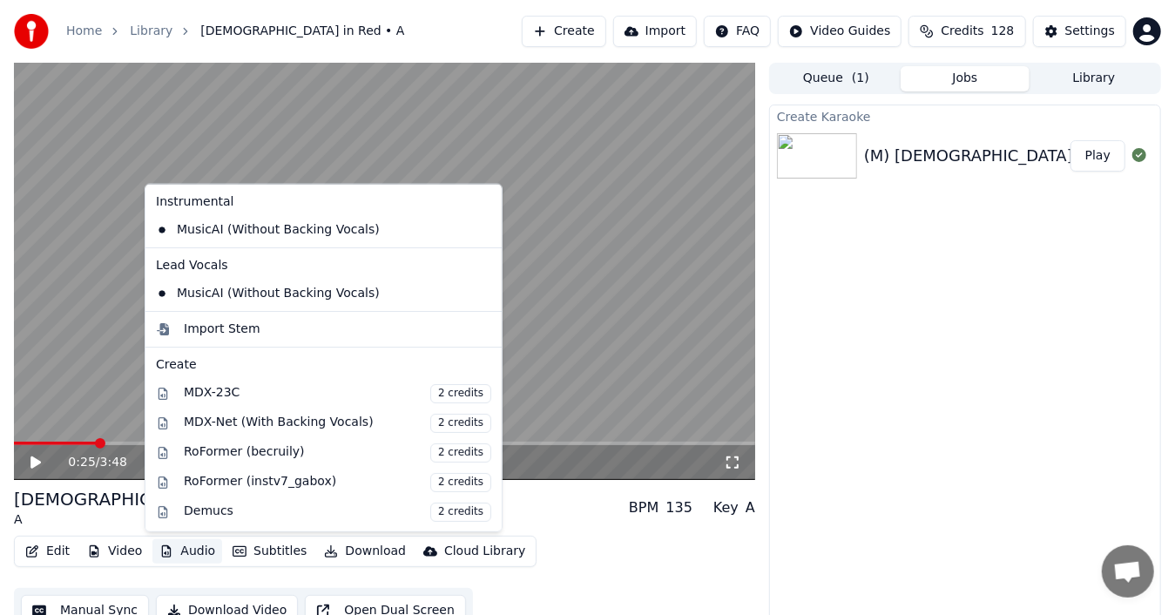
click at [195, 544] on button "Audio" at bounding box center [187, 551] width 70 height 24
click at [479, 231] on icon at bounding box center [485, 230] width 12 height 14
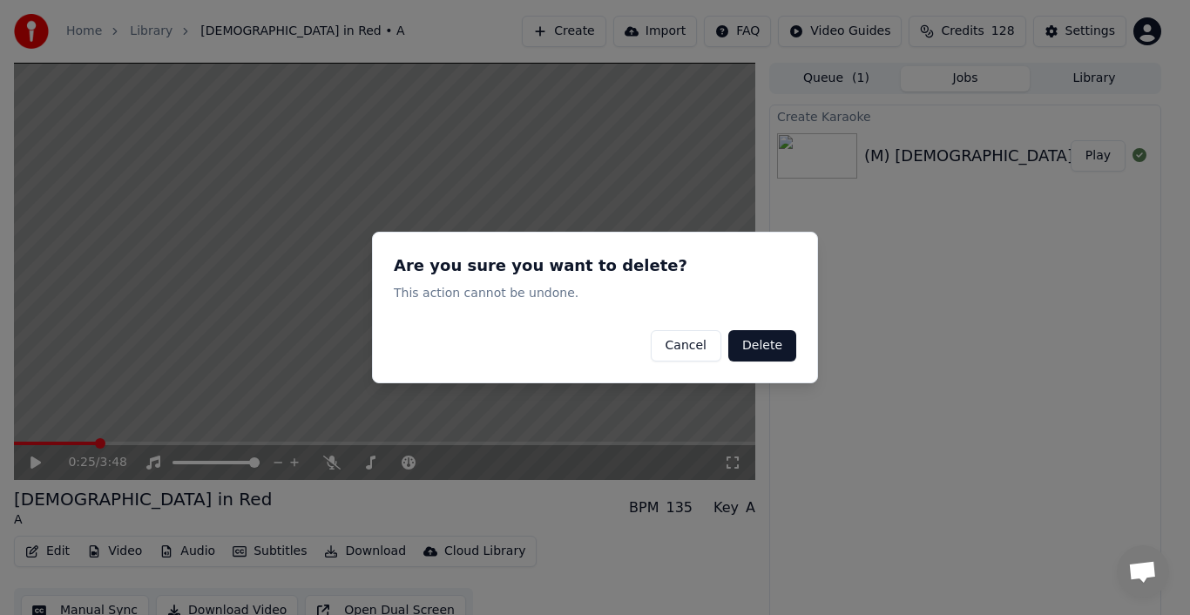
click at [755, 345] on button "Delete" at bounding box center [762, 345] width 68 height 31
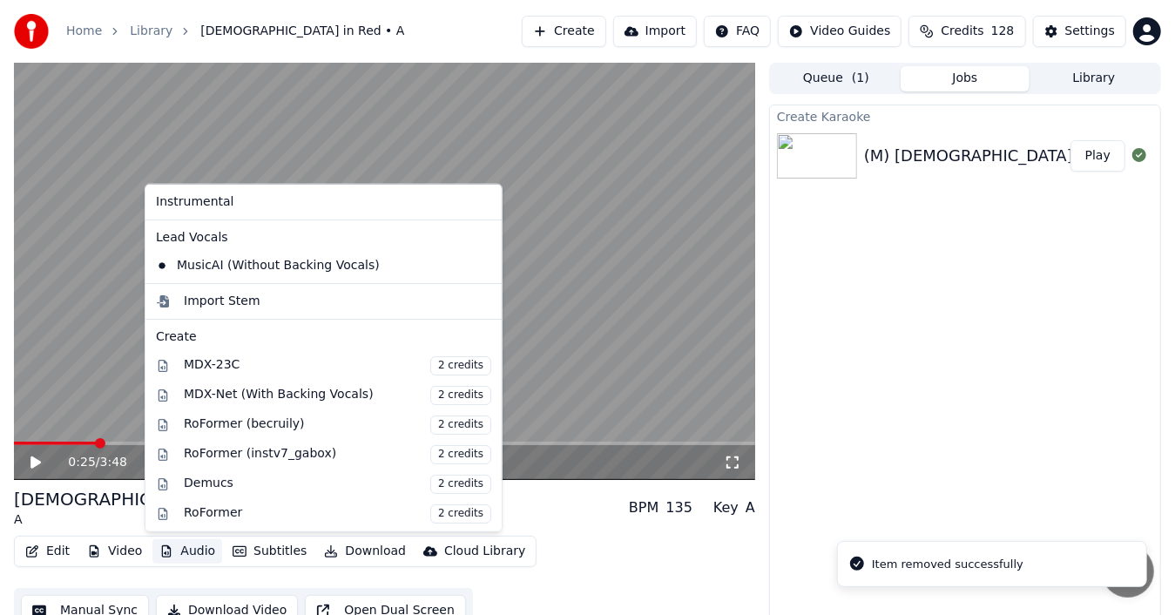
click at [183, 547] on button "Audio" at bounding box center [187, 551] width 70 height 24
click at [479, 266] on icon at bounding box center [488, 266] width 19 height 14
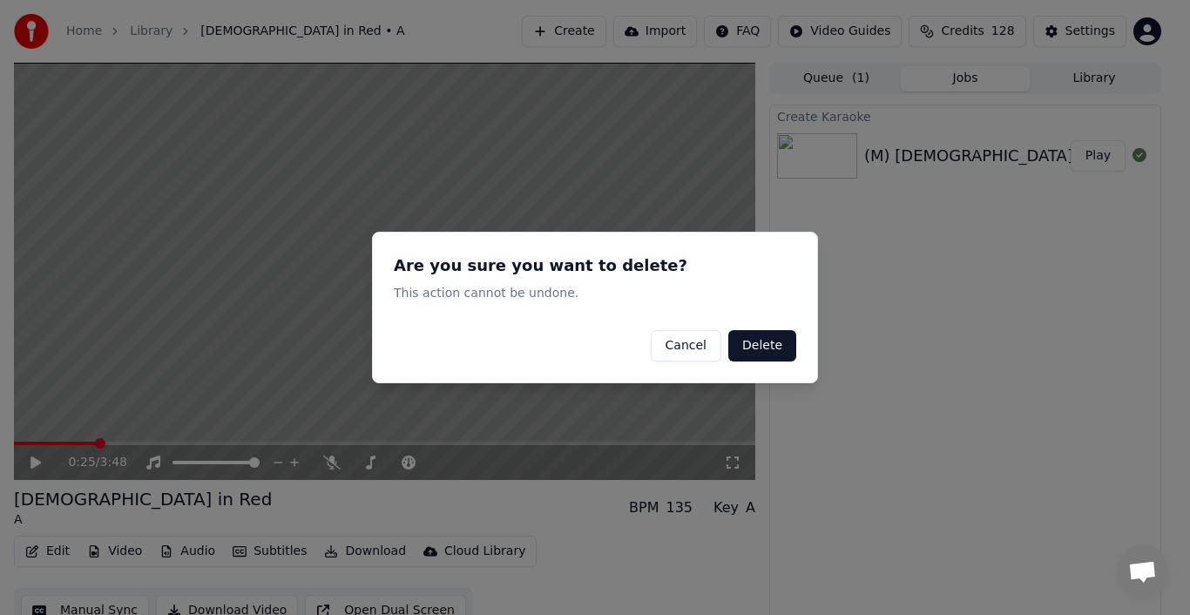
click at [761, 348] on button "Delete" at bounding box center [762, 345] width 68 height 31
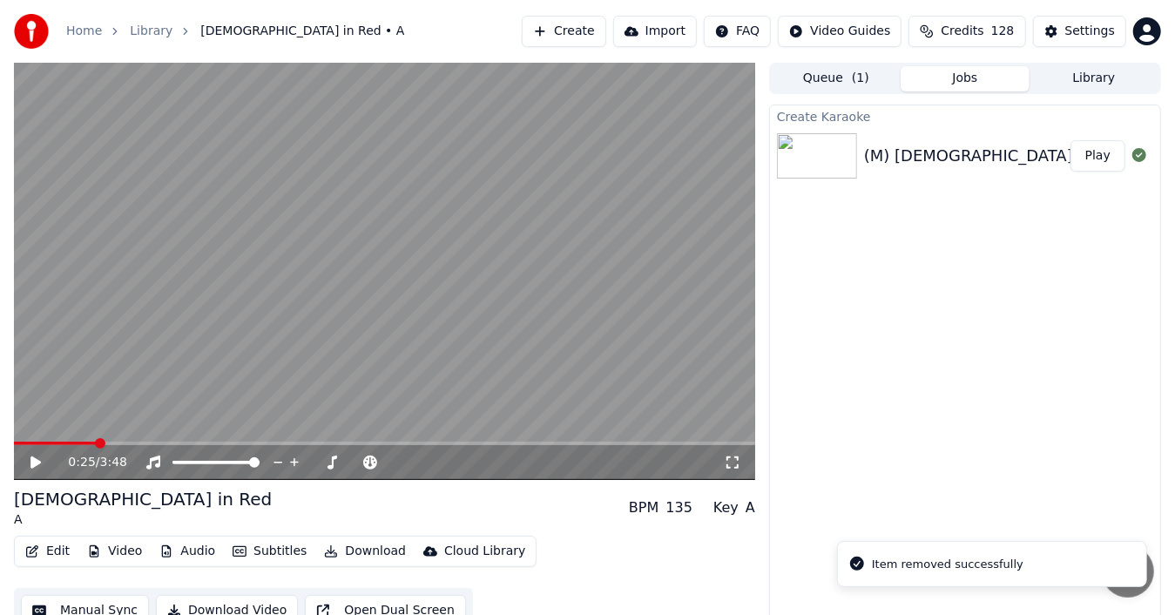
click at [173, 549] on button "Audio" at bounding box center [187, 551] width 70 height 24
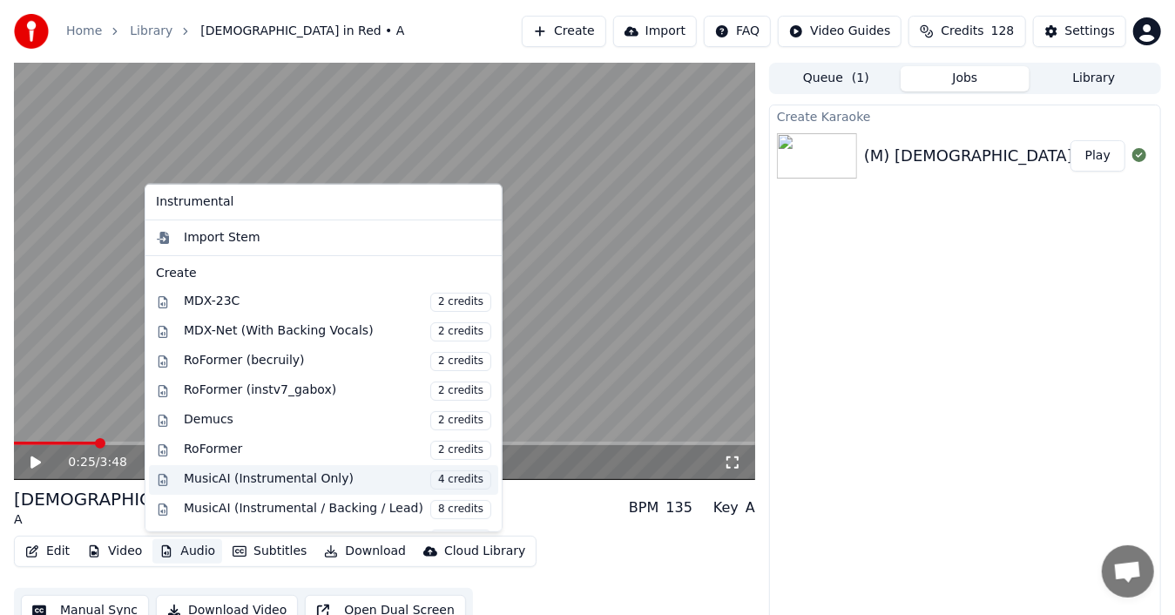
click at [317, 474] on div "MusicAI (Instrumental Only) 4 credits" at bounding box center [338, 479] width 308 height 19
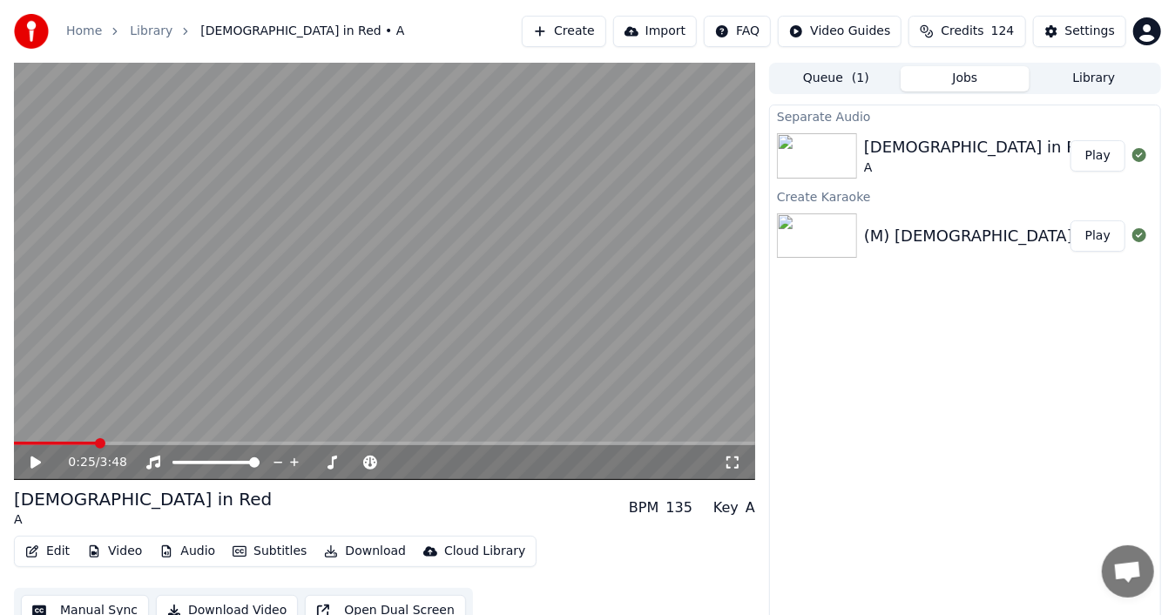
click at [1087, 159] on button "Play" at bounding box center [1098, 155] width 55 height 31
click at [36, 457] on icon at bounding box center [48, 463] width 40 height 14
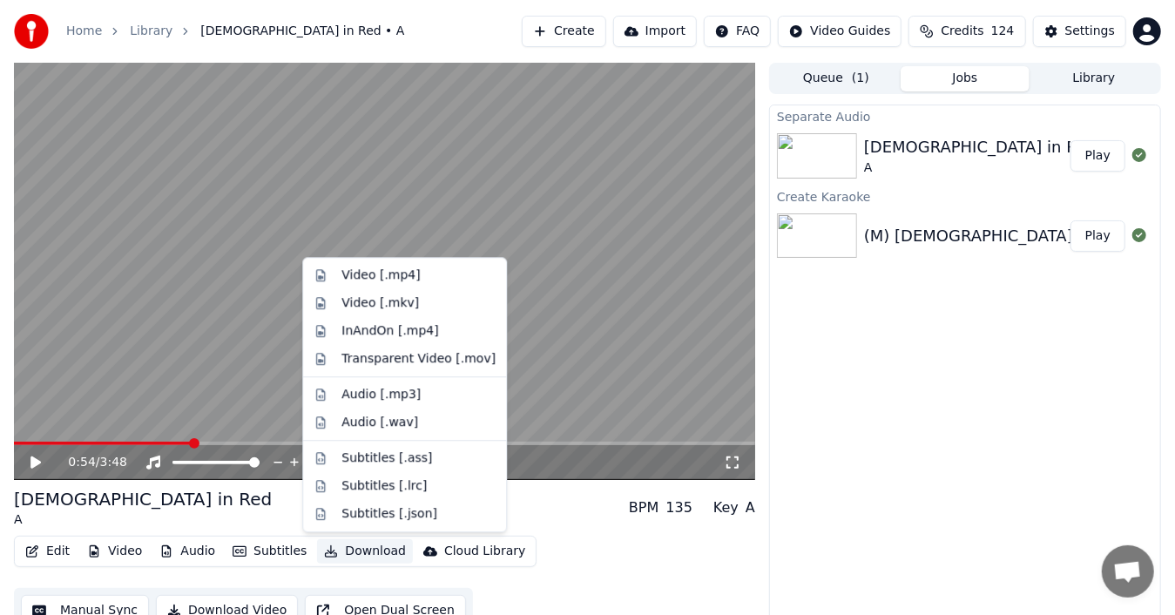
click at [373, 552] on button "Download" at bounding box center [365, 551] width 96 height 24
click at [394, 277] on div "Video [.mp4]" at bounding box center [381, 275] width 78 height 17
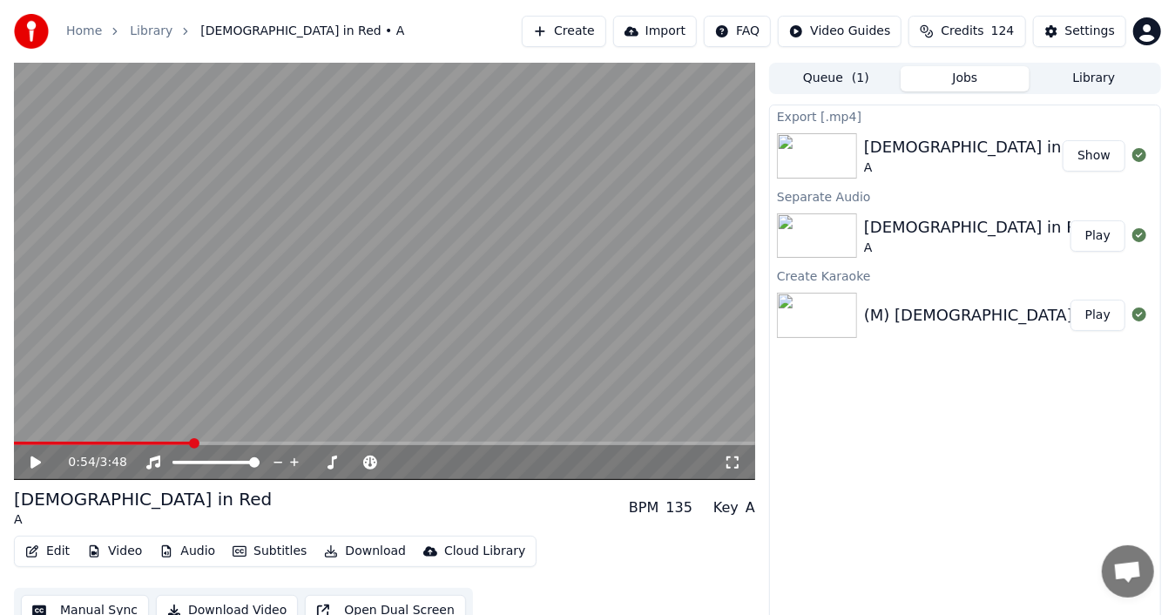
click at [1105, 159] on button "Show" at bounding box center [1094, 155] width 63 height 31
